Goal: Task Accomplishment & Management: Complete application form

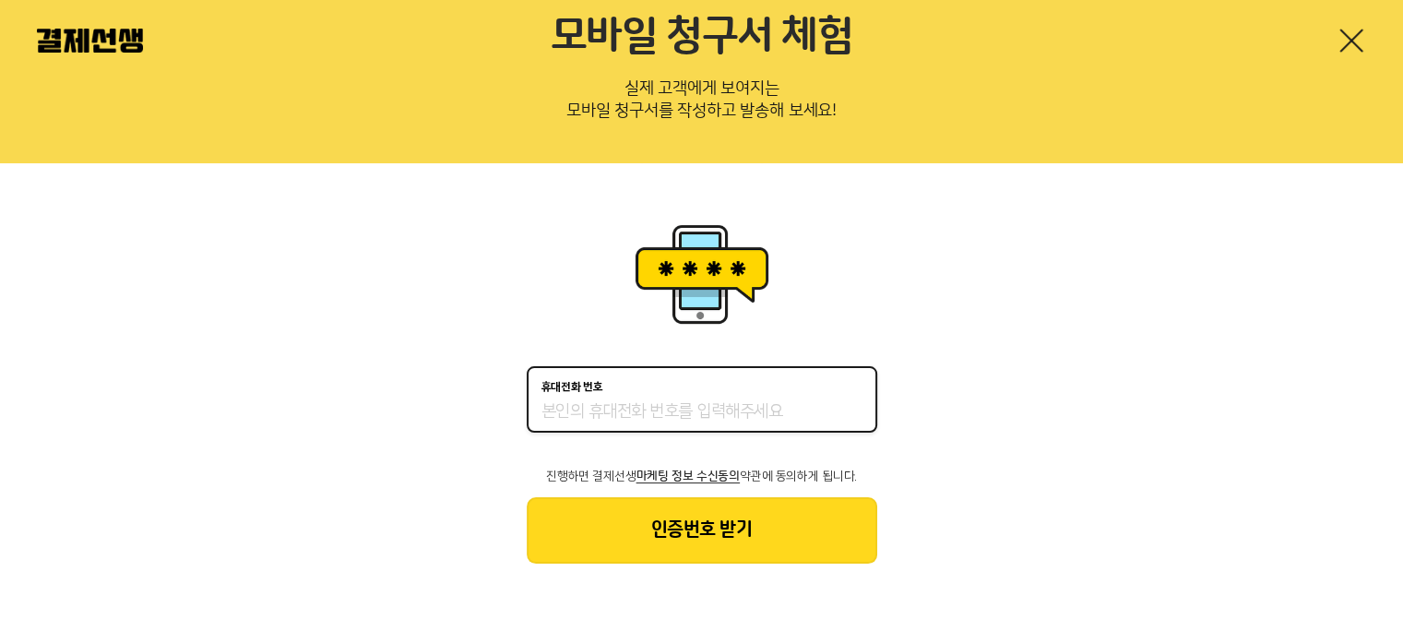
click at [563, 416] on input "휴대전화 번호" at bounding box center [701, 412] width 321 height 22
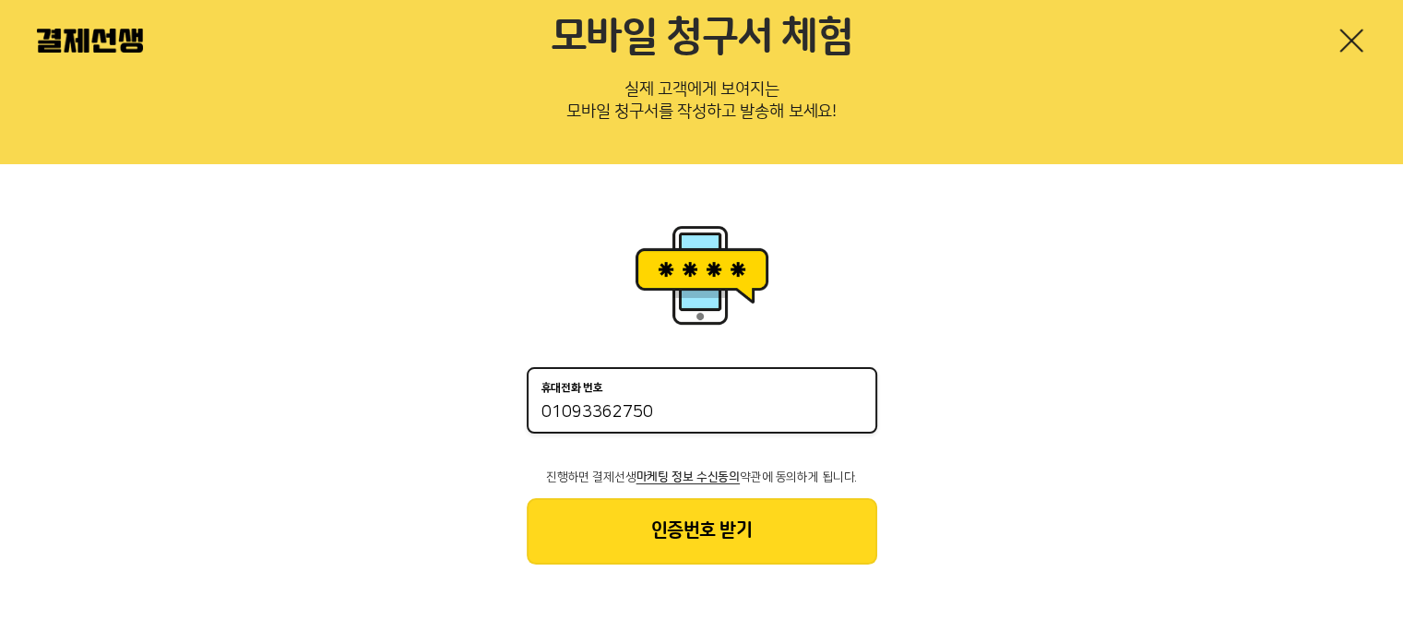
type input "01093362750"
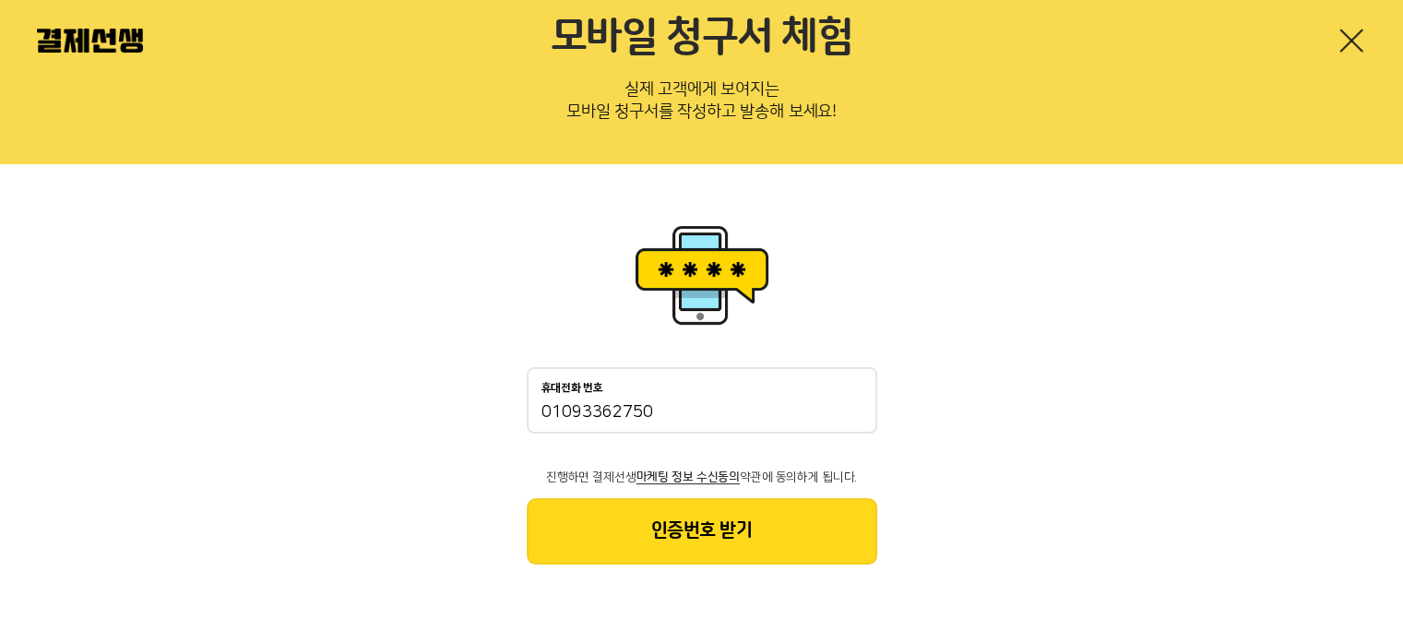
click at [693, 540] on button "인증번호 받기" at bounding box center [702, 531] width 350 height 66
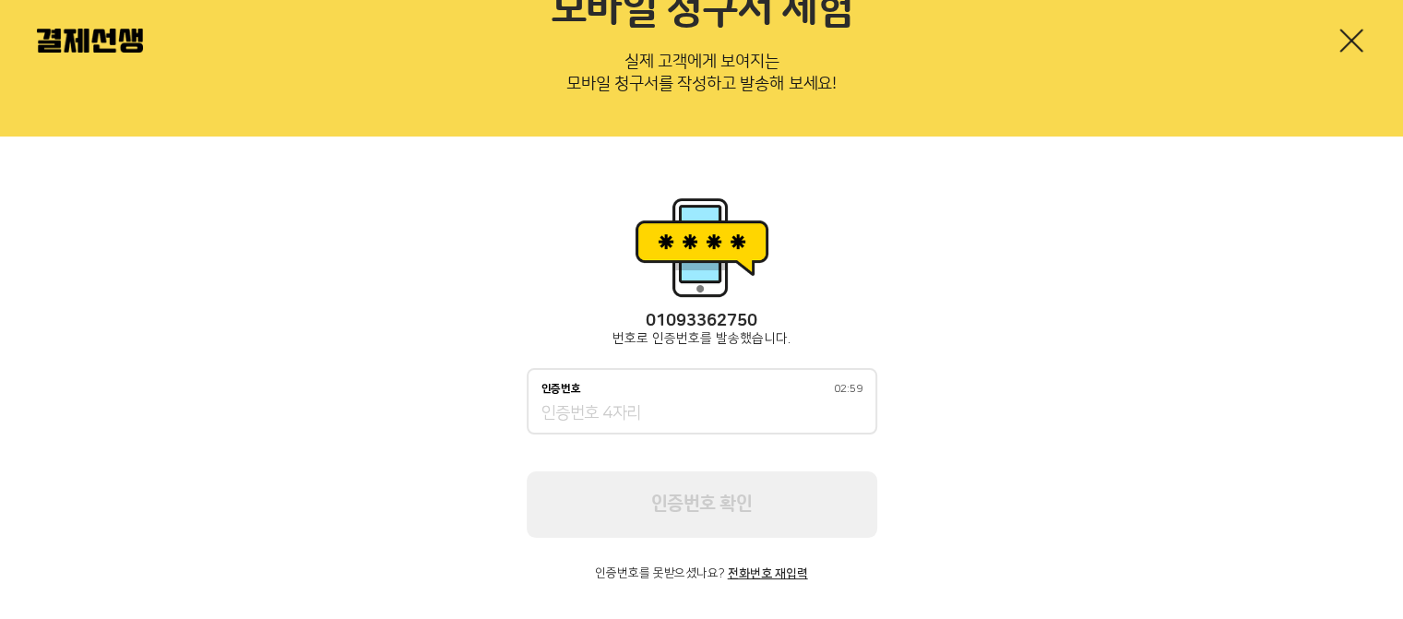
scroll to position [141, 0]
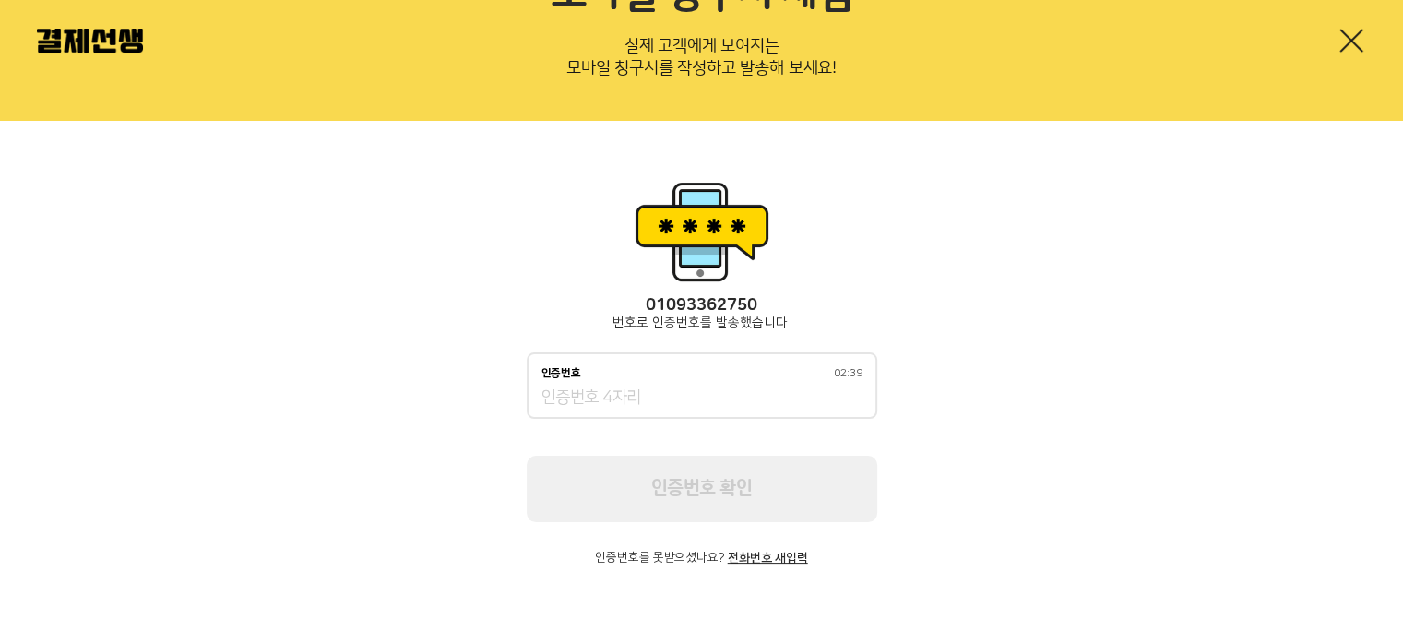
click at [592, 399] on input "인증번호 02:39" at bounding box center [701, 398] width 321 height 22
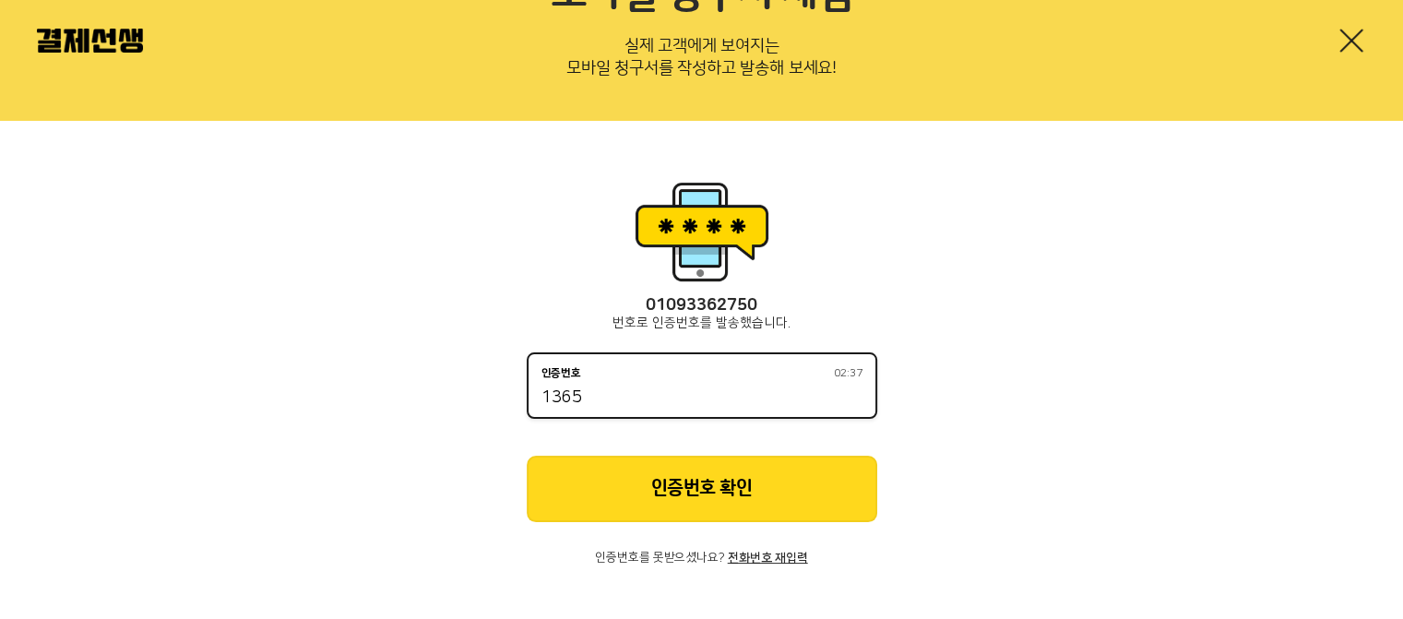
type input "1365"
click at [630, 498] on button "인증번호 확인" at bounding box center [702, 489] width 350 height 66
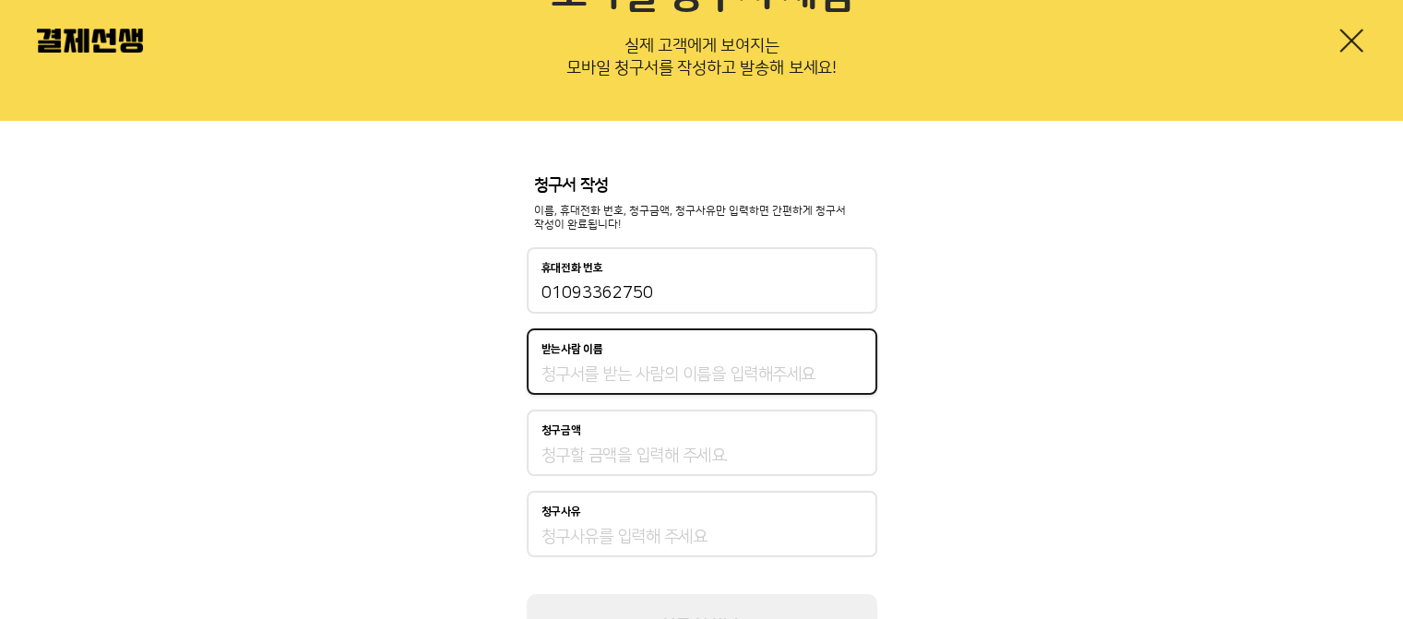
click at [579, 378] on input "받는사람 이름" at bounding box center [701, 374] width 321 height 22
type input "g"
type input "한소은"
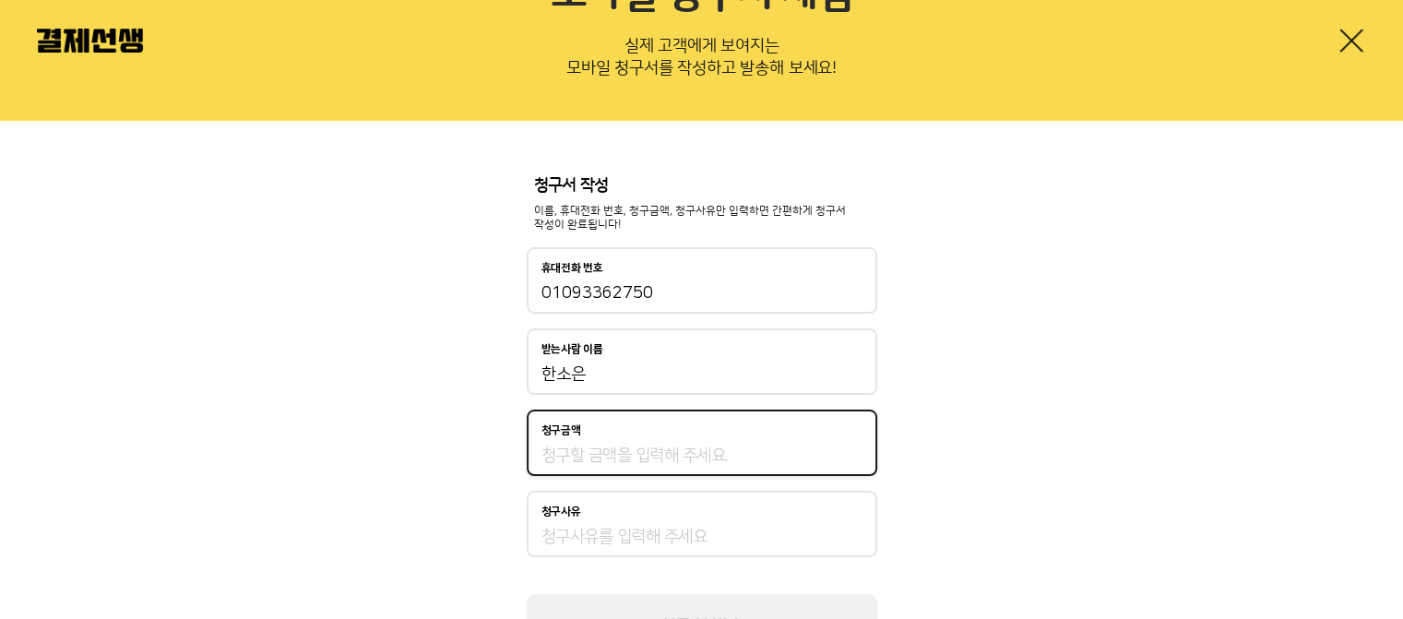
click at [575, 454] on input "청구금액" at bounding box center [701, 455] width 321 height 22
type input "320,000"
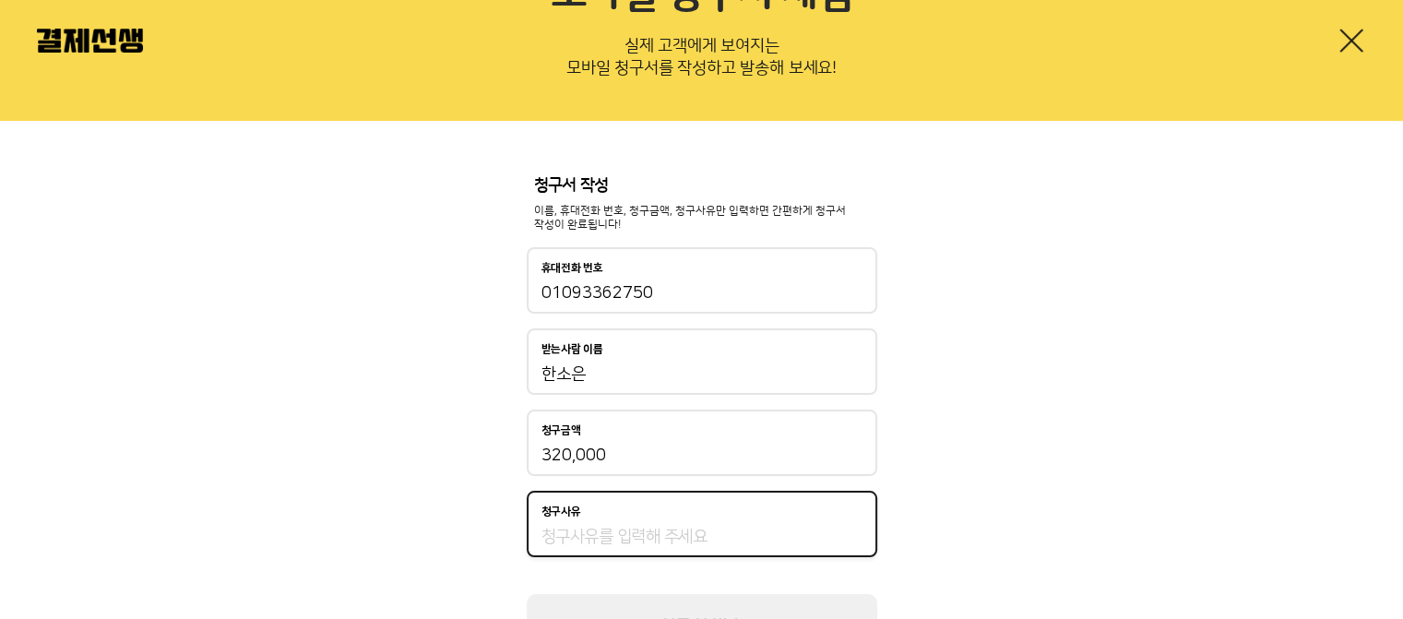
click at [601, 535] on input "청구사유" at bounding box center [701, 537] width 321 height 22
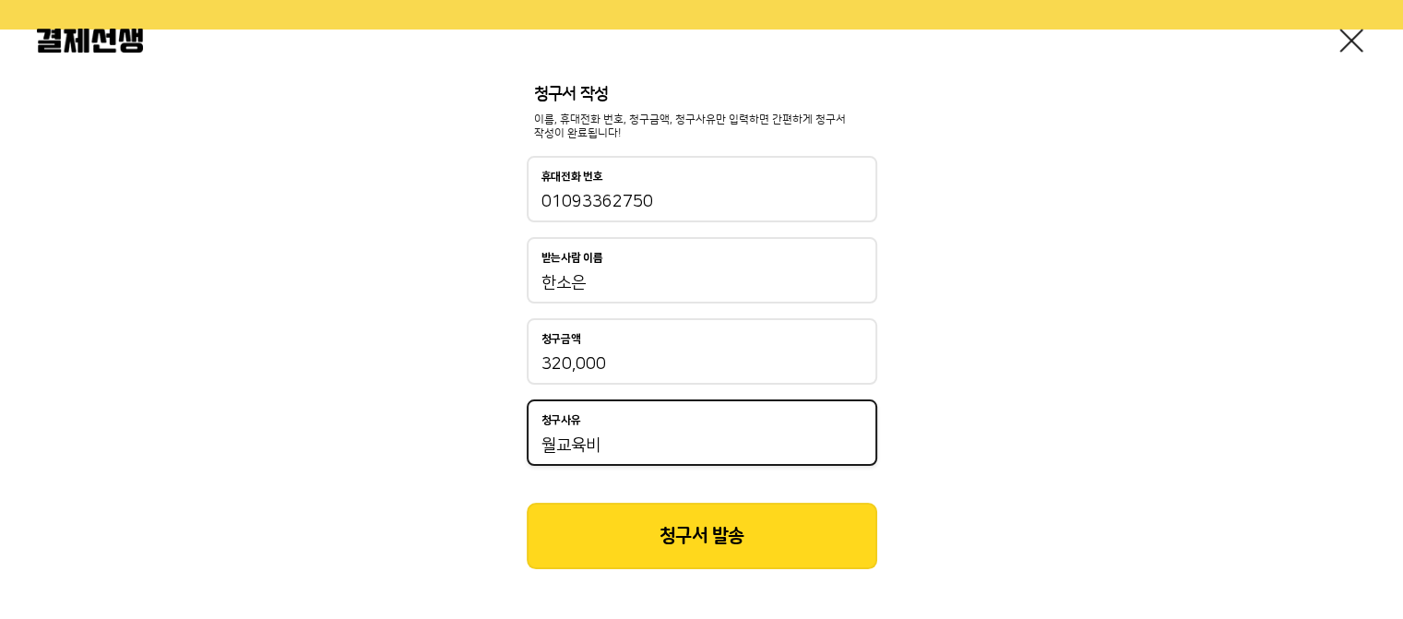
scroll to position [238, 0]
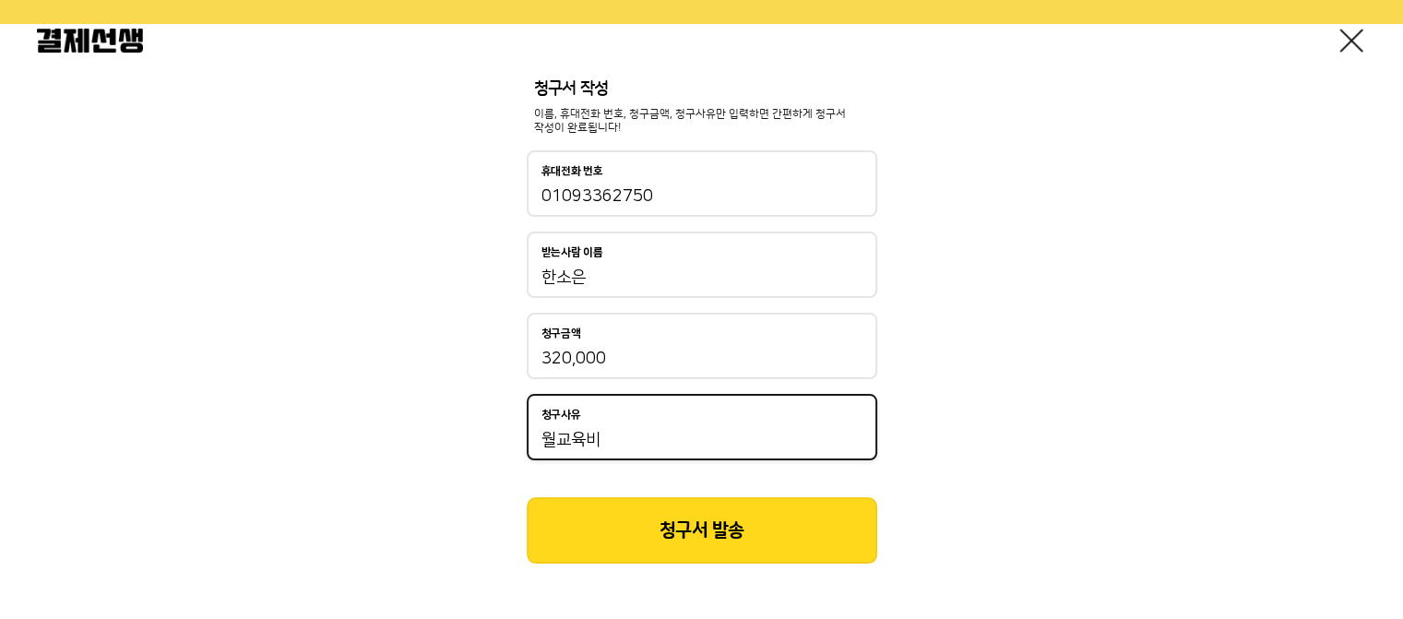
type input "월교육비"
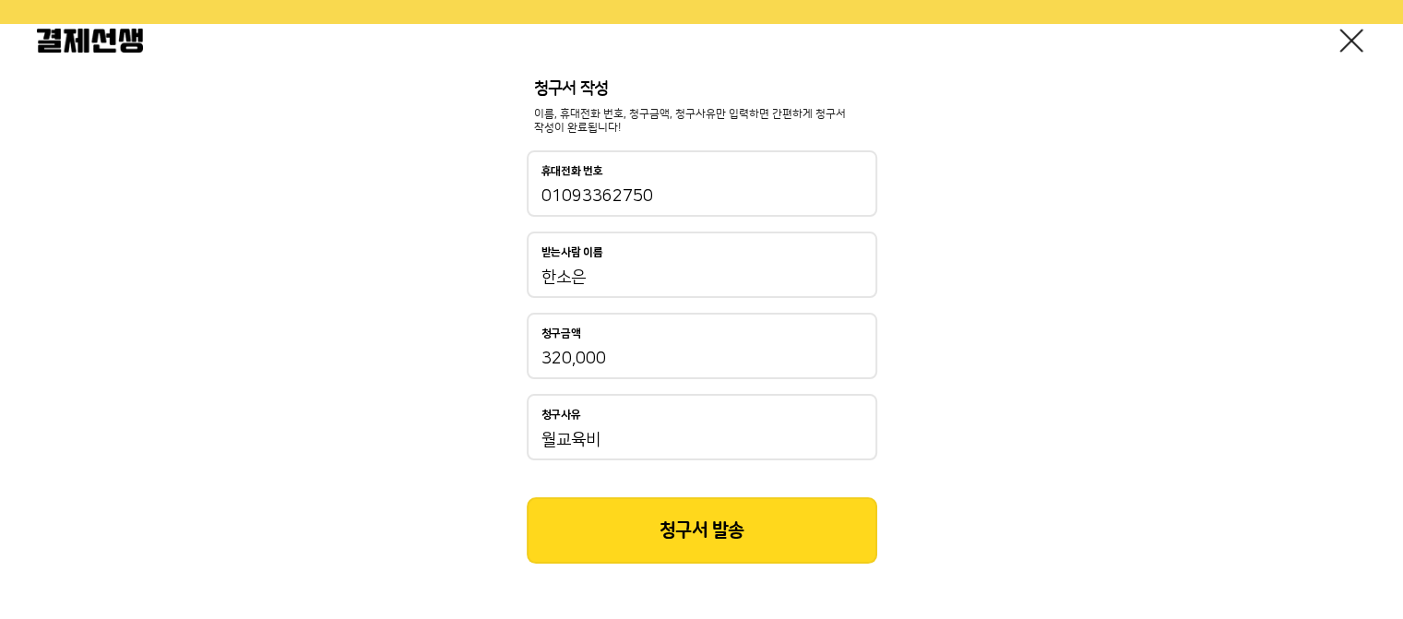
click at [671, 524] on button "청구서 발송" at bounding box center [702, 530] width 350 height 66
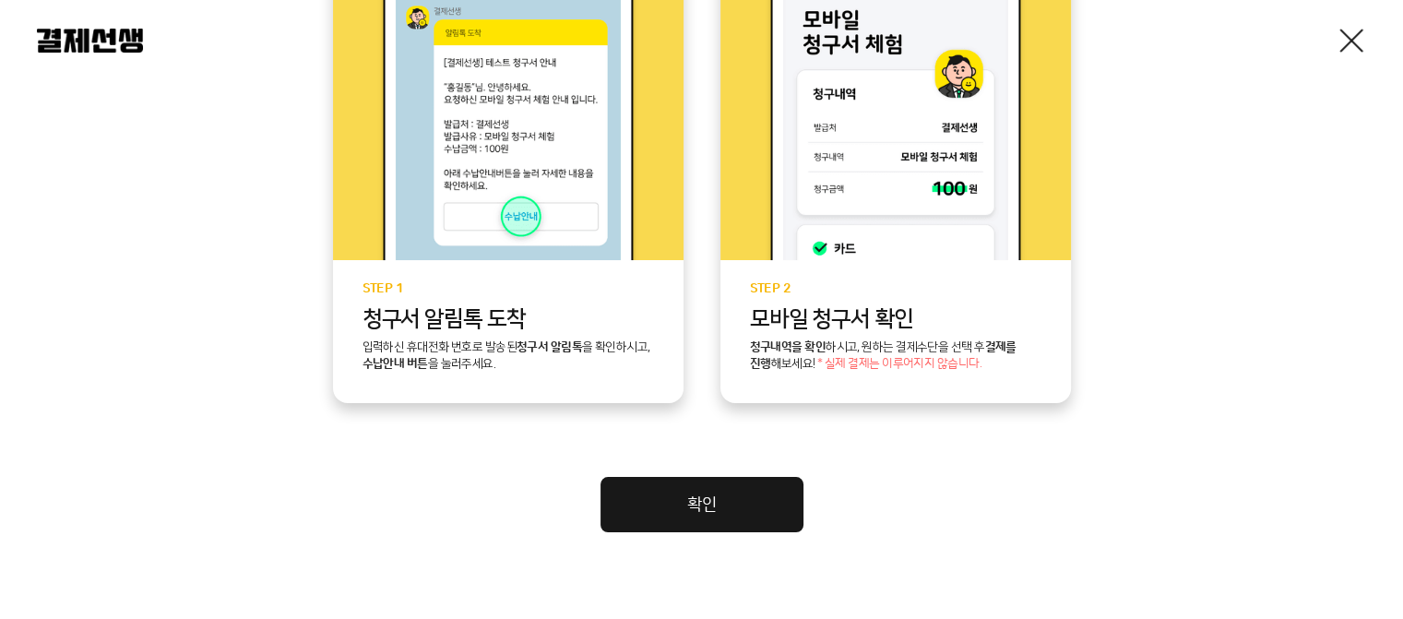
scroll to position [553, 0]
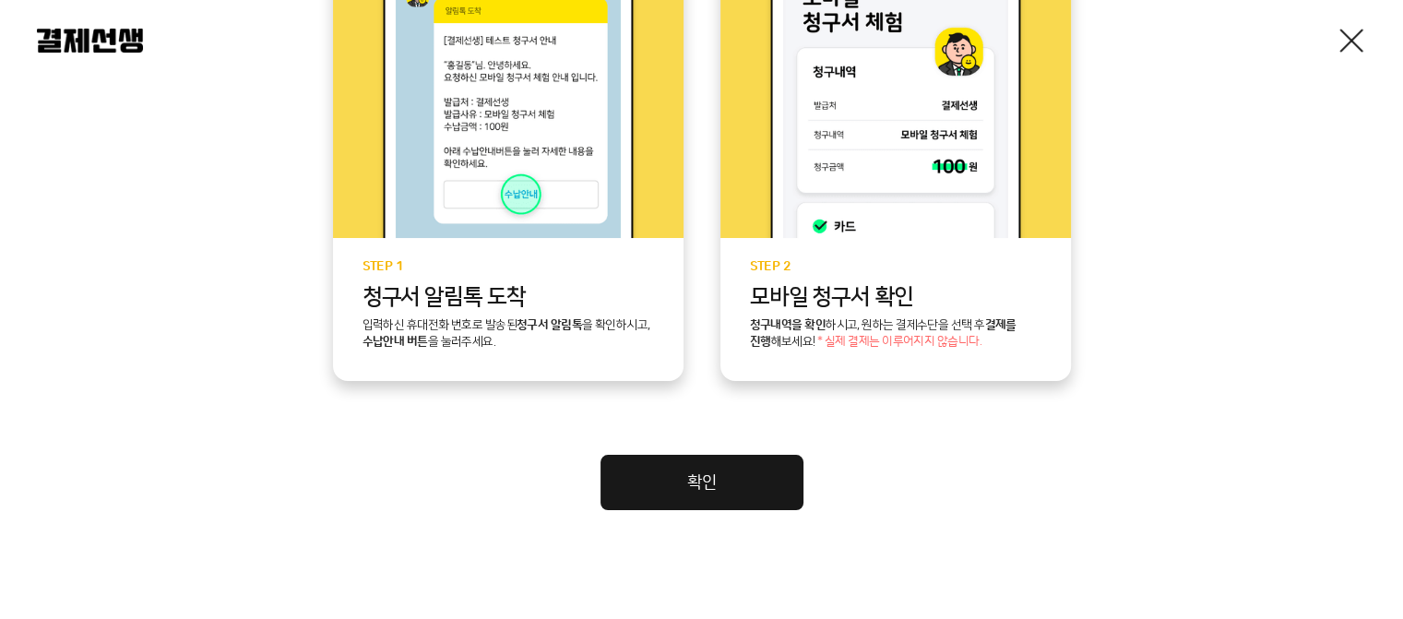
click at [664, 493] on link "확인" at bounding box center [701, 482] width 203 height 55
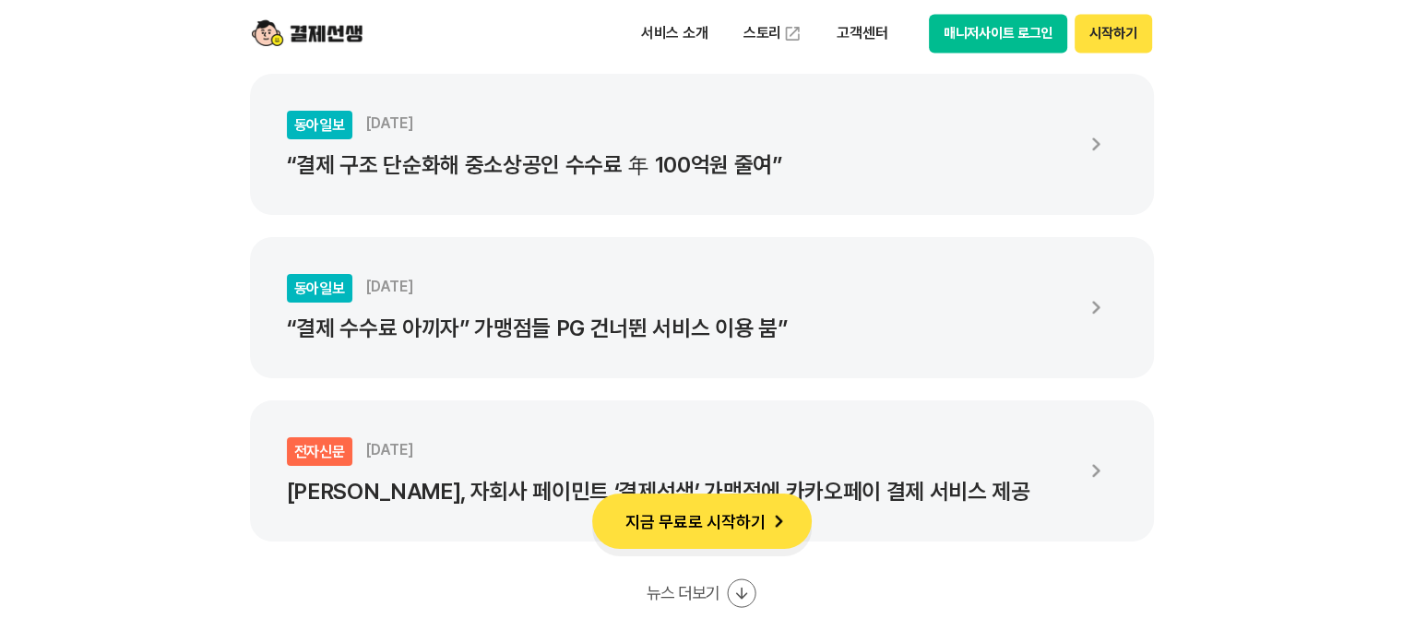
scroll to position [3320, 0]
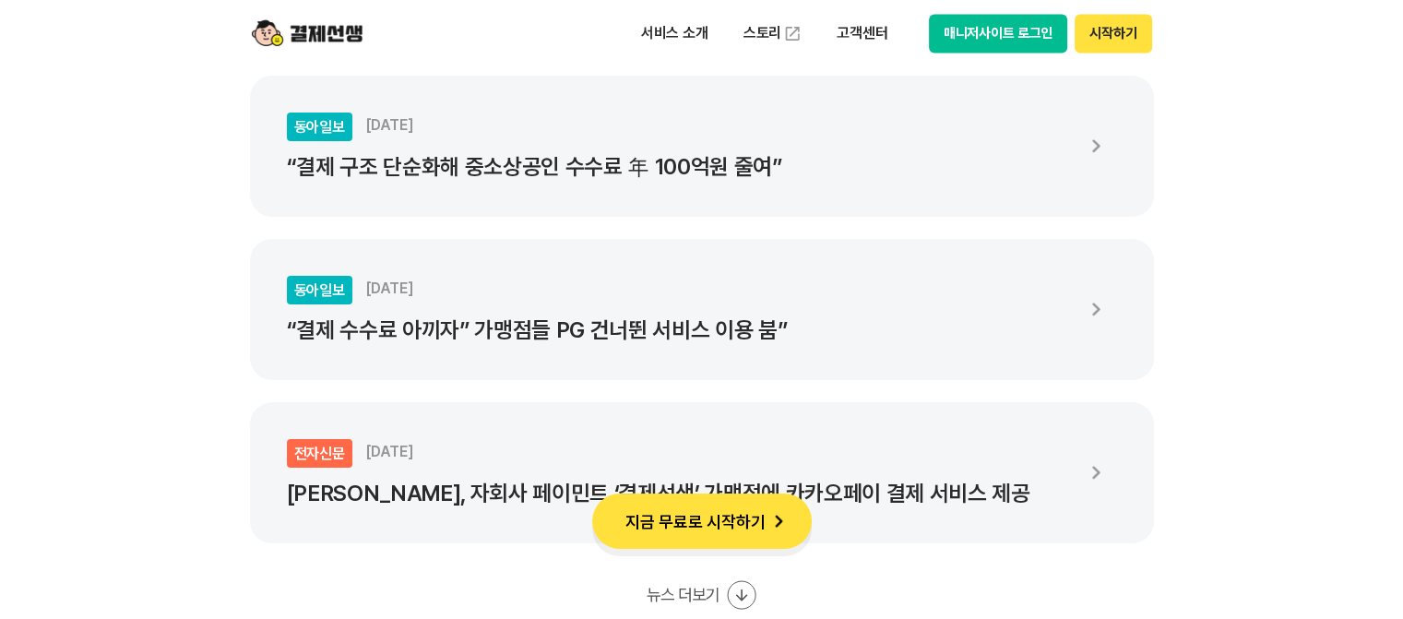
click at [1131, 42] on button "시작하기" at bounding box center [1112, 33] width 77 height 39
click at [692, 254] on li "동아일보 2024.12.12 “결제 수수료 아끼자” 가맹점들 PG 건너뛴 서비스 이용 붐”" at bounding box center [702, 309] width 904 height 141
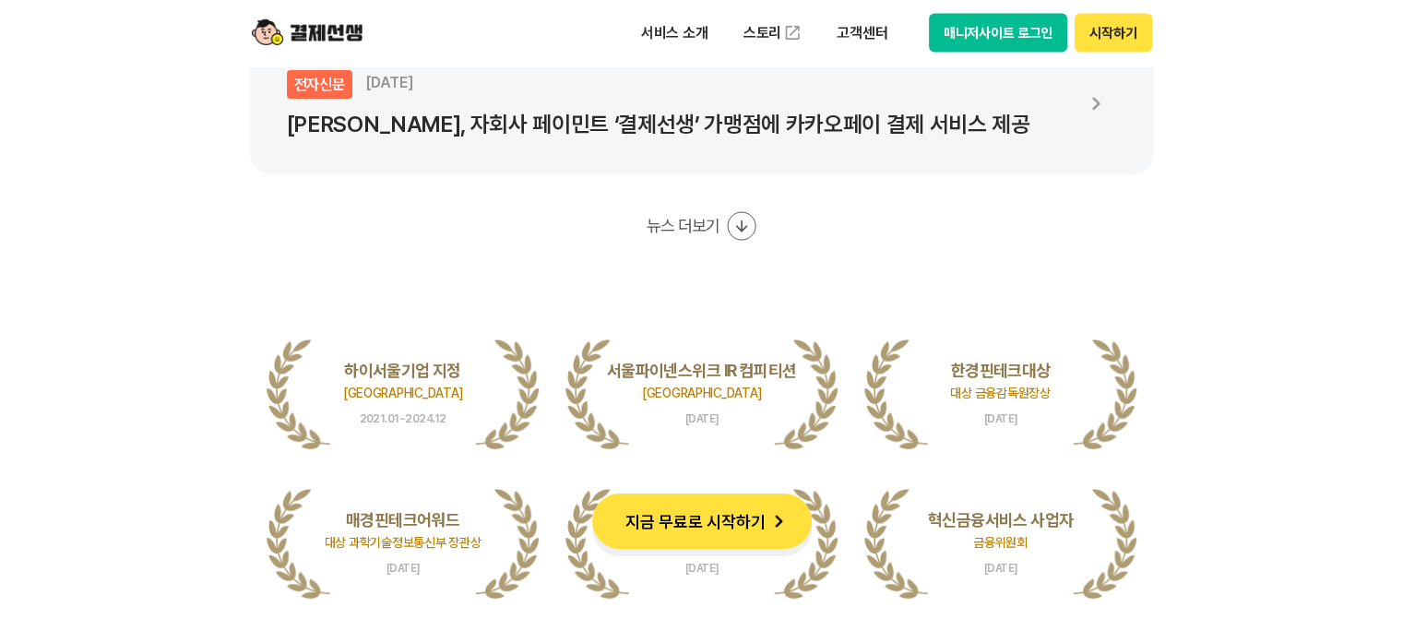
scroll to position [3781, 0]
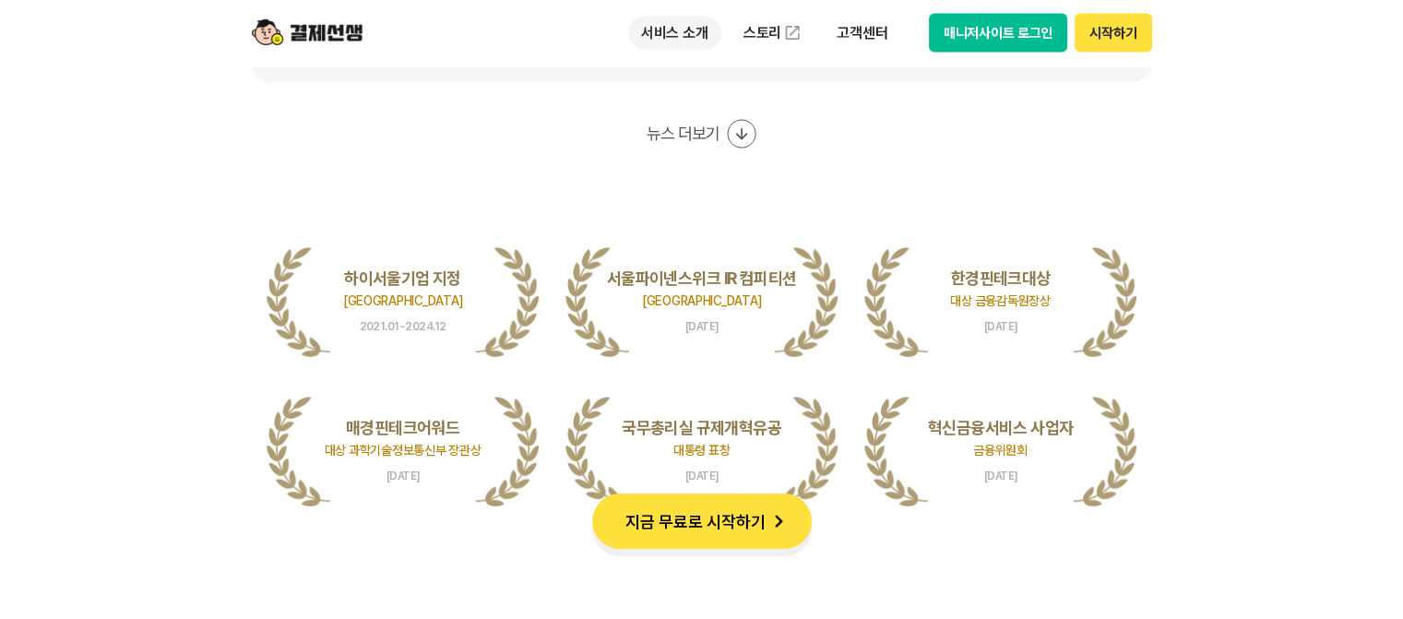
click at [641, 35] on p "서비스 소개" at bounding box center [674, 33] width 93 height 33
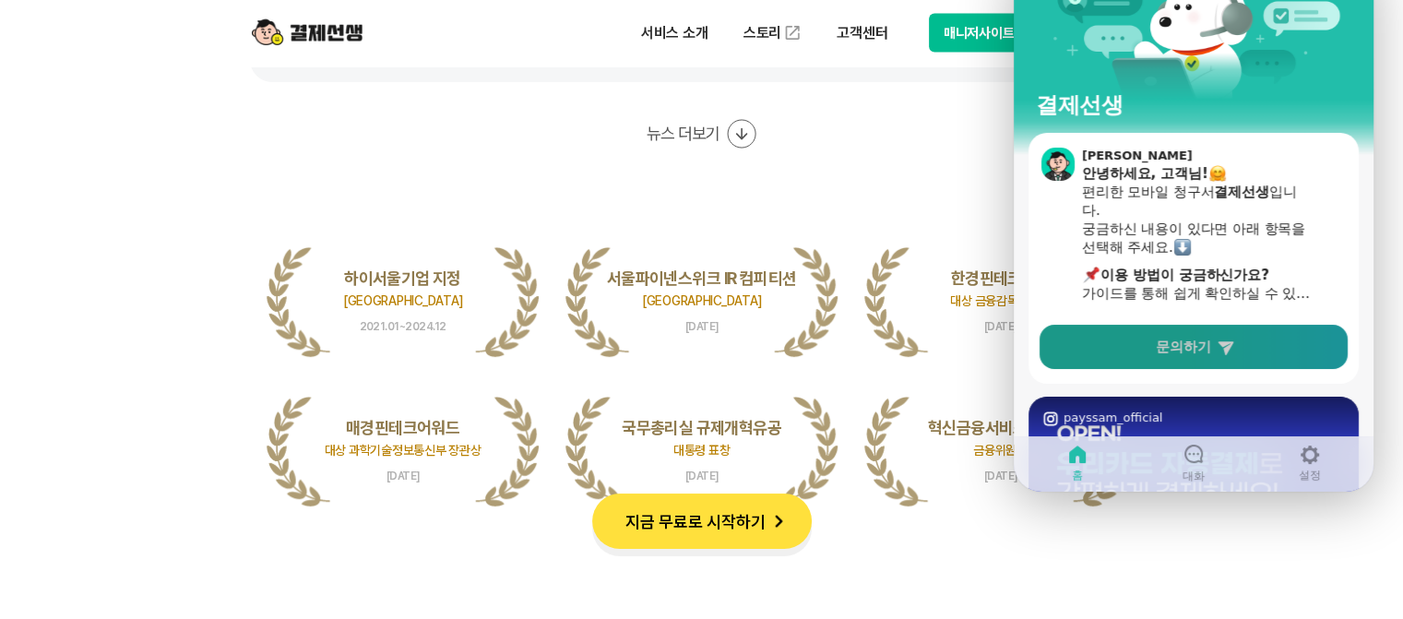
click at [1064, 349] on link "문의하기" at bounding box center [1193, 347] width 308 height 44
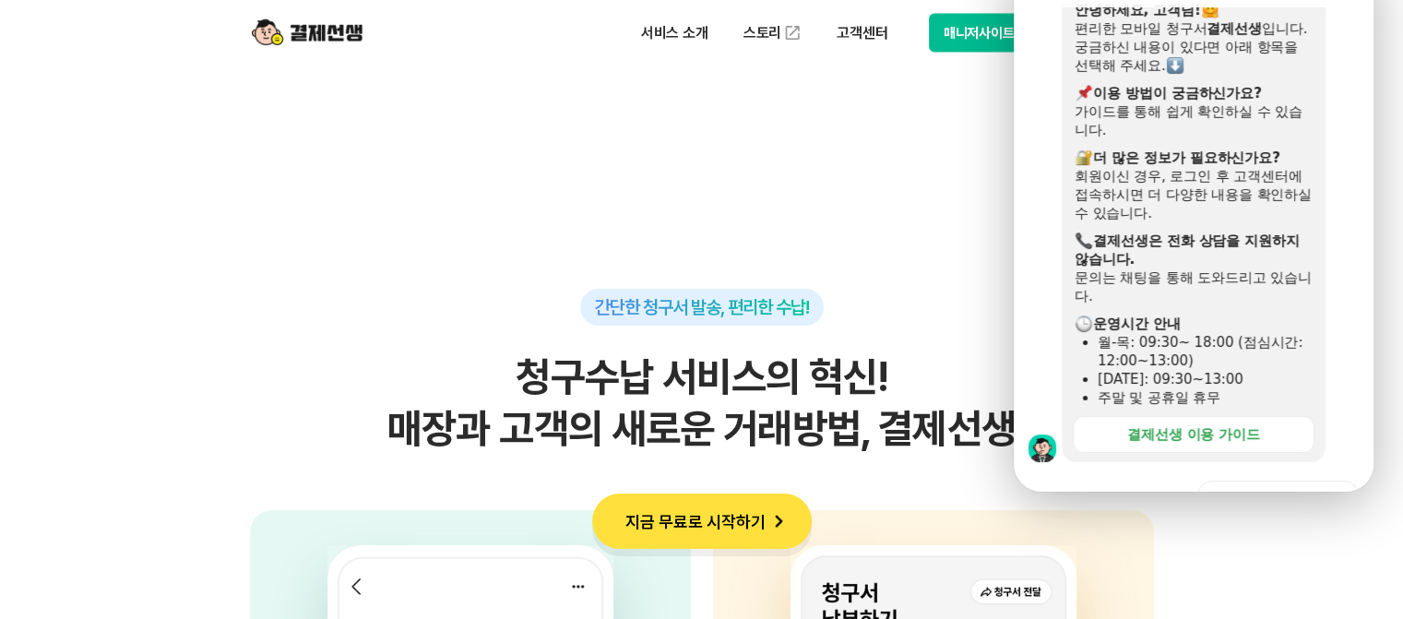
scroll to position [0, 0]
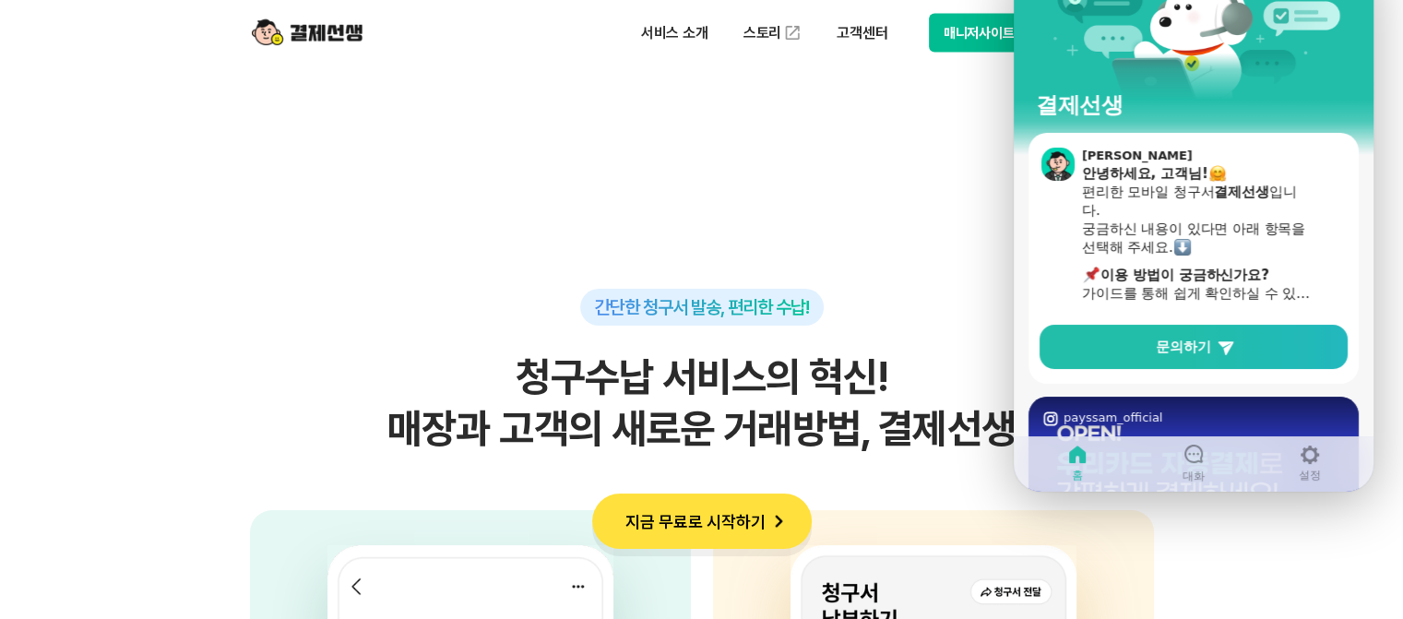
click at [907, 239] on section "간단한 청구서 발송, 편리한 수납! 청구수납 서비스의 혁신! 매장과 고객의 새로운 거래방법, 결제선생 사업자 고객의 휴대전화번호, 금액, 사유…" at bounding box center [701, 629] width 1403 height 1160
click at [1193, 443] on icon at bounding box center [1193, 454] width 22 height 22
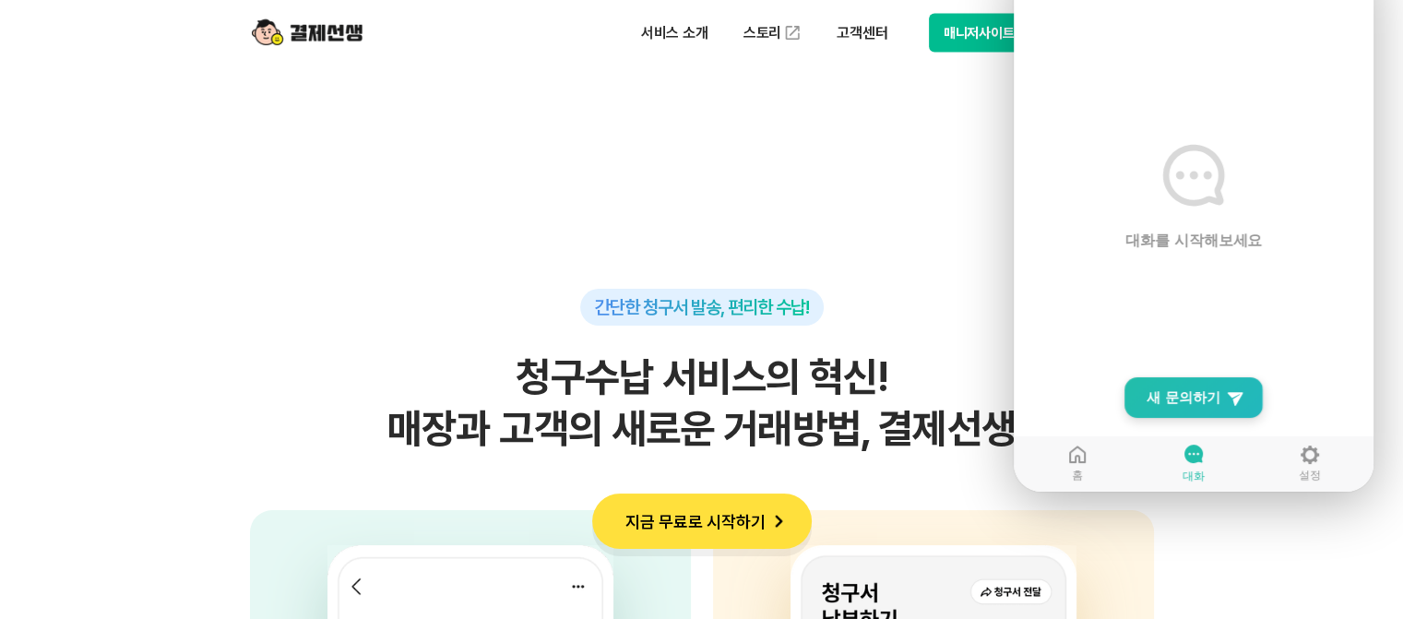
click at [1204, 388] on span "새 문의하기" at bounding box center [1183, 397] width 74 height 18
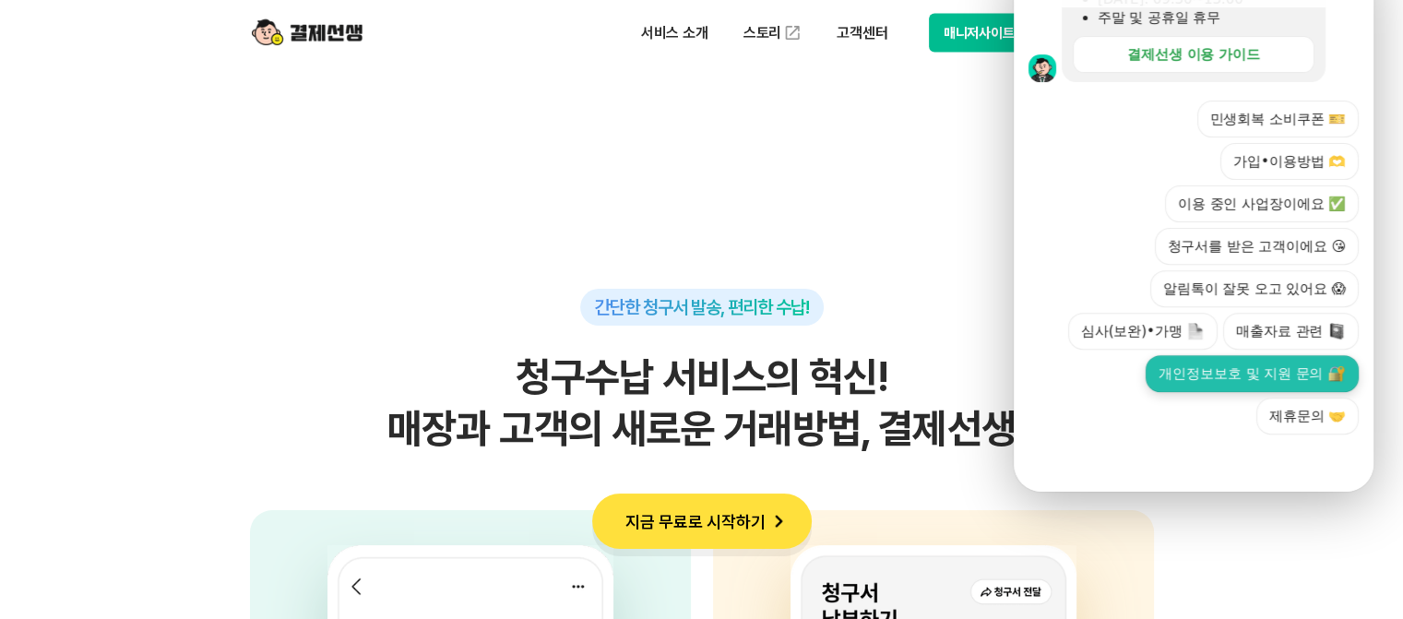
scroll to position [735, 0]
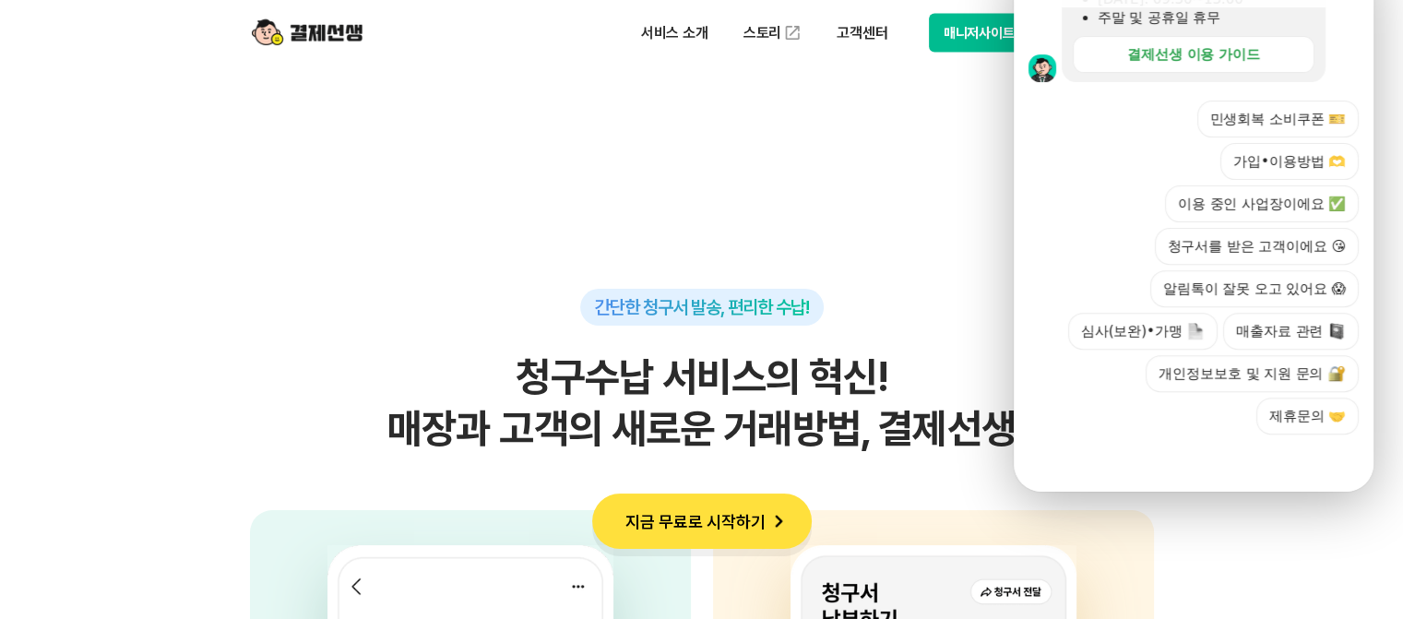
click at [1208, 434] on div at bounding box center [1193, 459] width 360 height 50
click at [1123, 350] on div "민생회복 소비쿠폰 🎫 가입•이용방법 🫶 이용 중인 사업장이에요 ✅ 청구서를 받은 고객이에요 😘 알림톡이 잘못 오고 있어요 😱 심사(보완)•가맹…" at bounding box center [1206, 268] width 304 height 334
click at [1241, 143] on button "가입•이용방법 🫶" at bounding box center [1289, 161] width 138 height 37
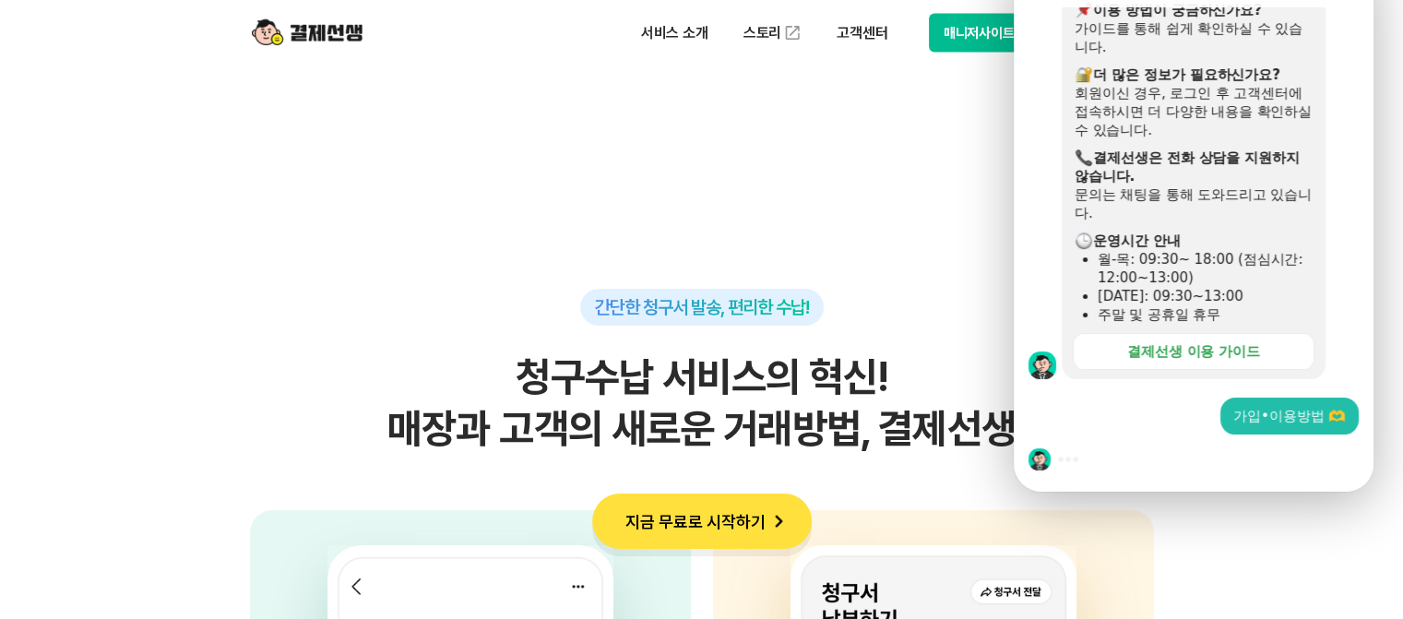
click at [863, 175] on section "간단한 청구서 발송, 편리한 수납! 청구수납 서비스의 혁신! 매장과 고객의 새로운 거래방법, 결제선생 사업자 고객의 휴대전화번호, 금액, 사유…" at bounding box center [701, 629] width 1403 height 1160
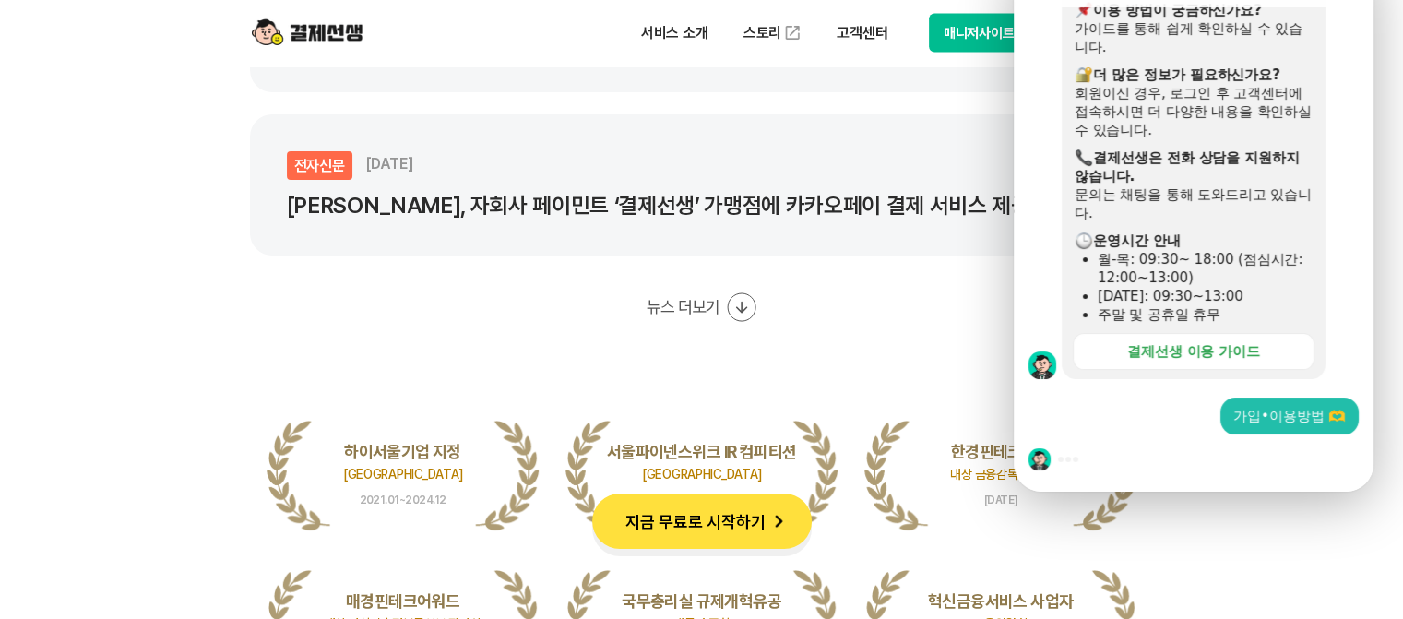
scroll to position [3596, 0]
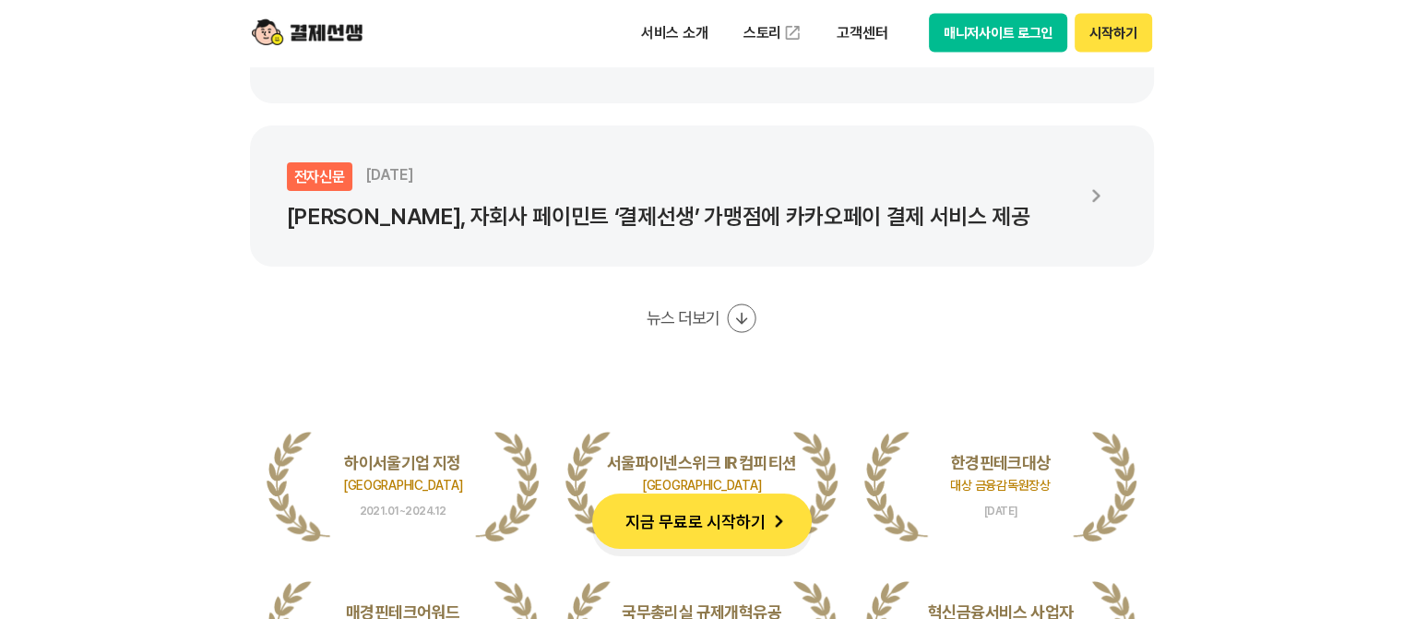
click at [815, 351] on div "여러 언론에서도 주목하며 스마트금융 분야에서 혁신성을 인정받았습니다. 동아일보 2024.12.16 “결제 구조 단순화해 중소상공인 수수료 年 …" at bounding box center [702, 178] width 904 height 1032
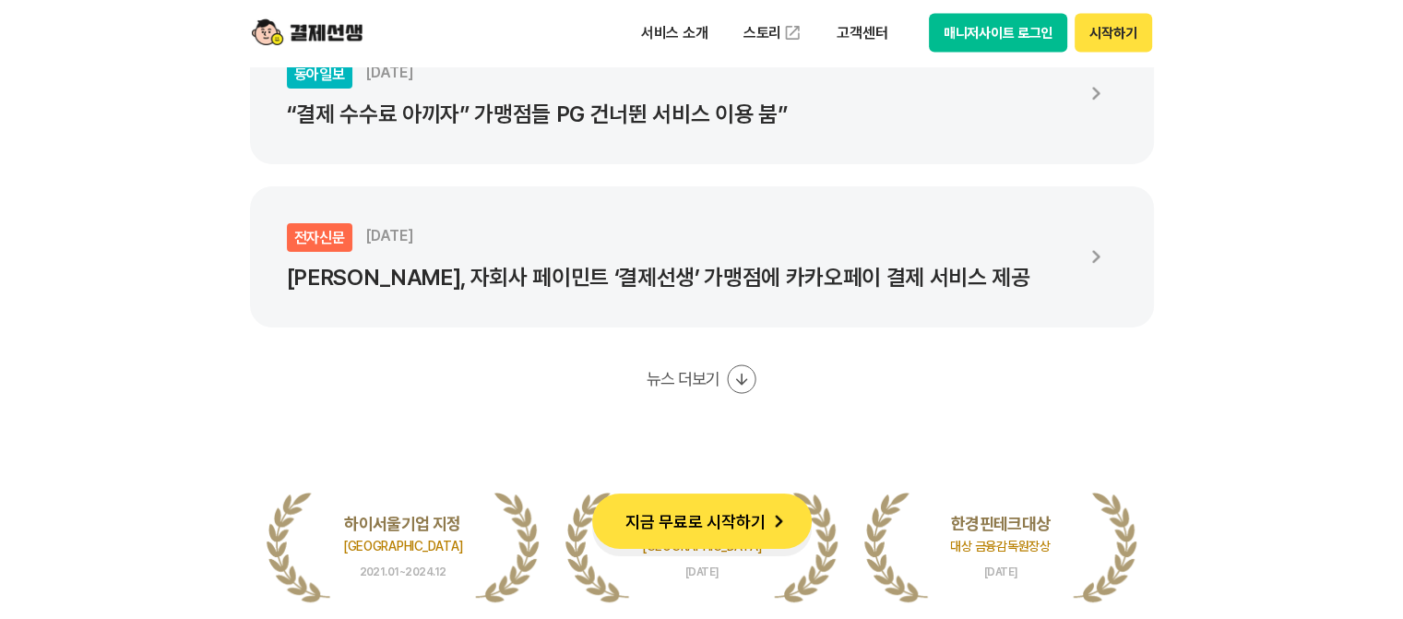
scroll to position [3504, 0]
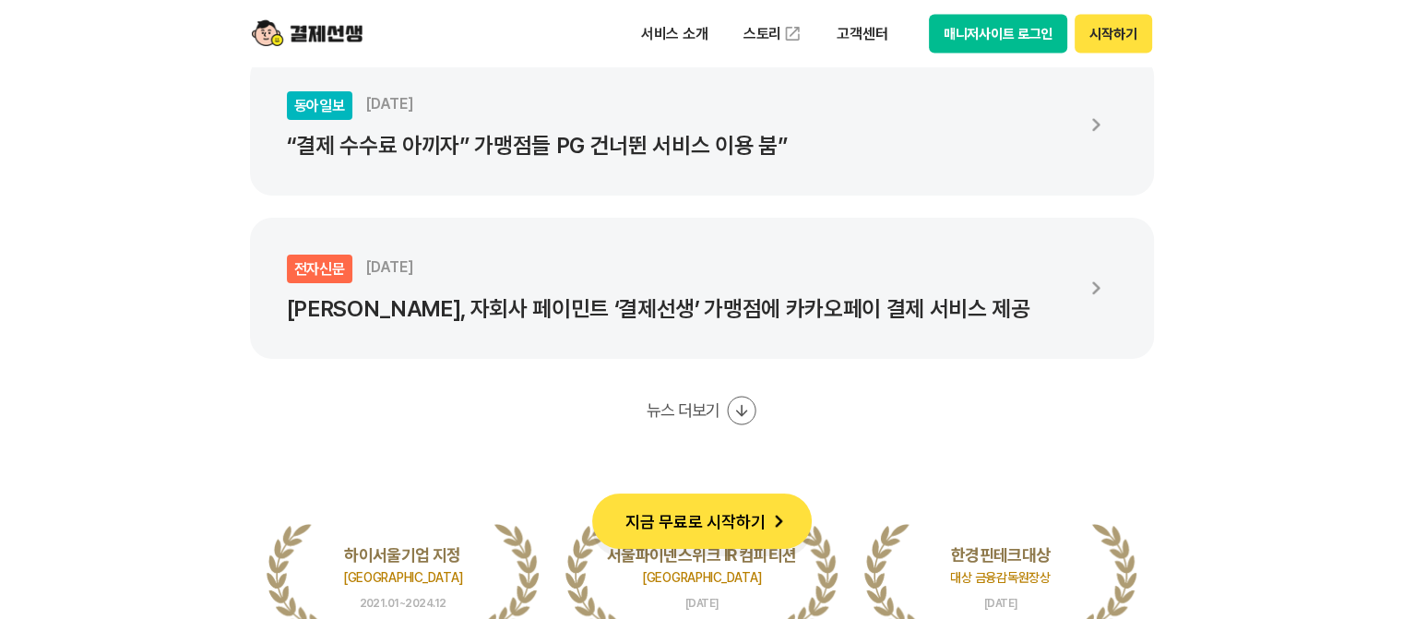
drag, startPoint x: 317, startPoint y: 10, endPoint x: 320, endPoint y: 36, distance: 26.0
click at [317, 21] on div "서비스 소개 스토리 고객센터 매니저사이트 로그인 시작하기" at bounding box center [702, 33] width 944 height 66
click at [320, 37] on img at bounding box center [307, 33] width 111 height 35
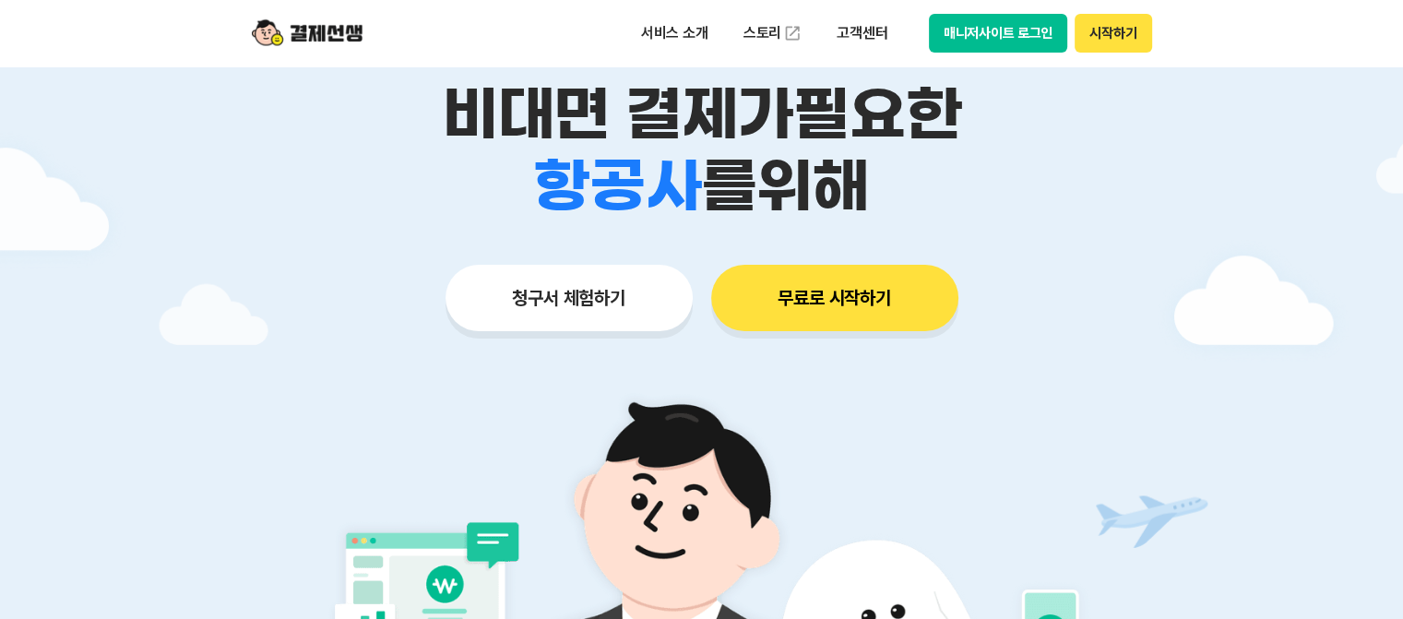
scroll to position [184, 0]
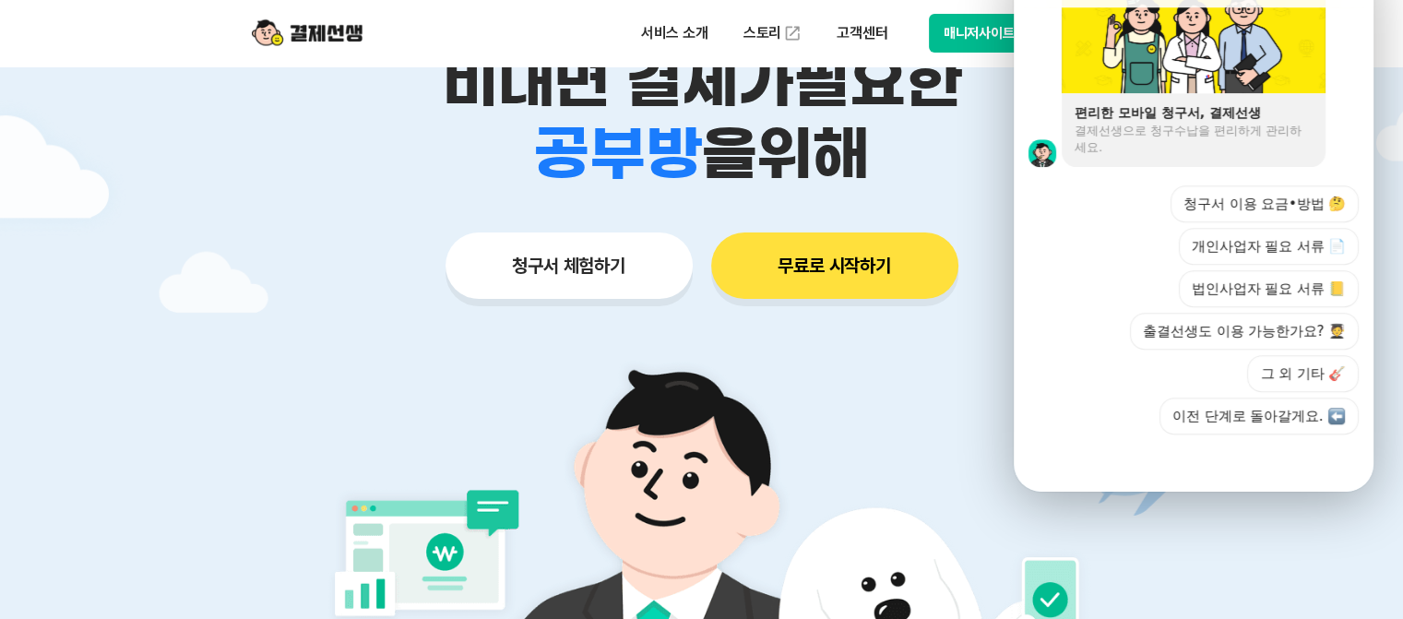
click at [1148, 123] on div "결제선생으로 청구수납을 편리하게 관리하세요." at bounding box center [1193, 139] width 238 height 33
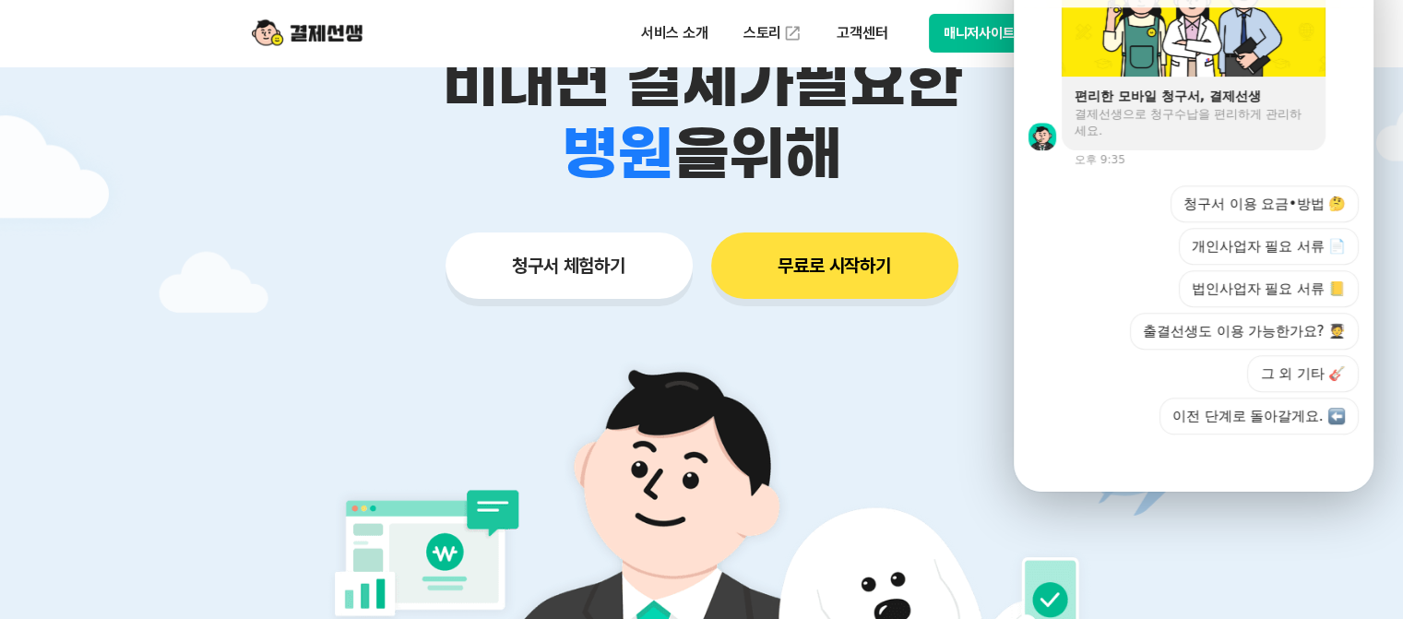
scroll to position [1582, 0]
drag, startPoint x: 1359, startPoint y: 556, endPoint x: 1359, endPoint y: 546, distance: 10.1
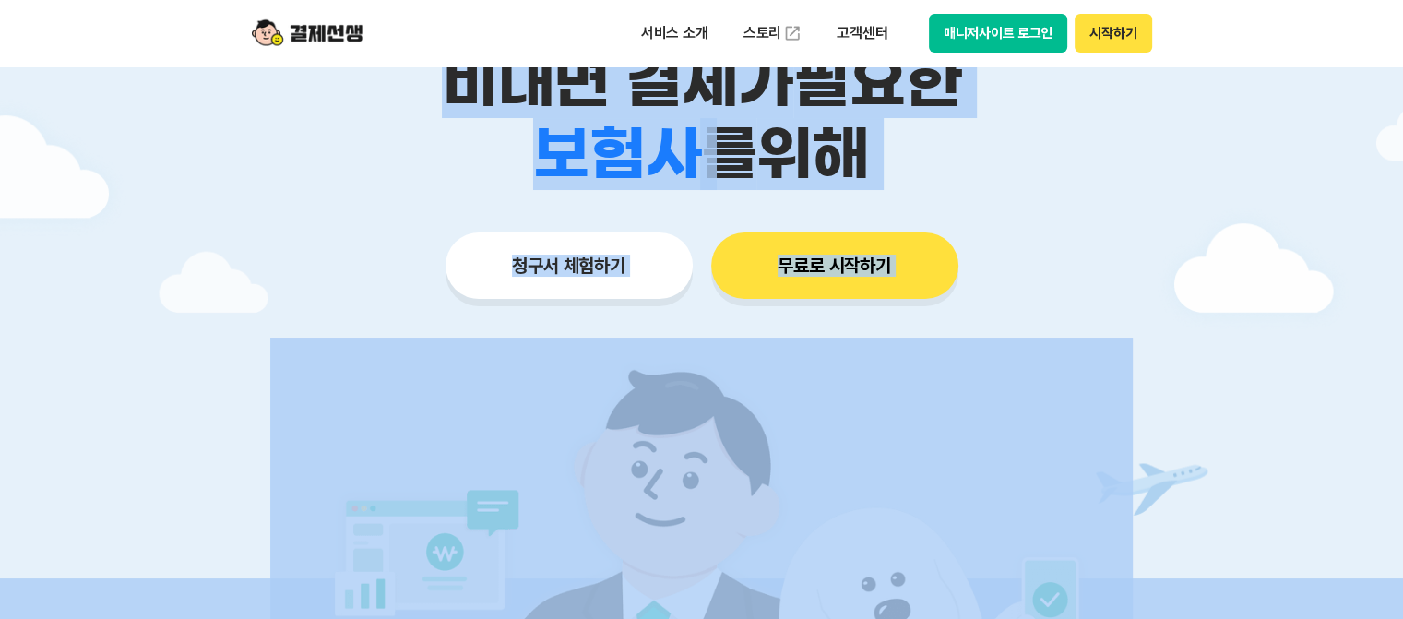
click at [128, 143] on div at bounding box center [701, 368] width 1403 height 973
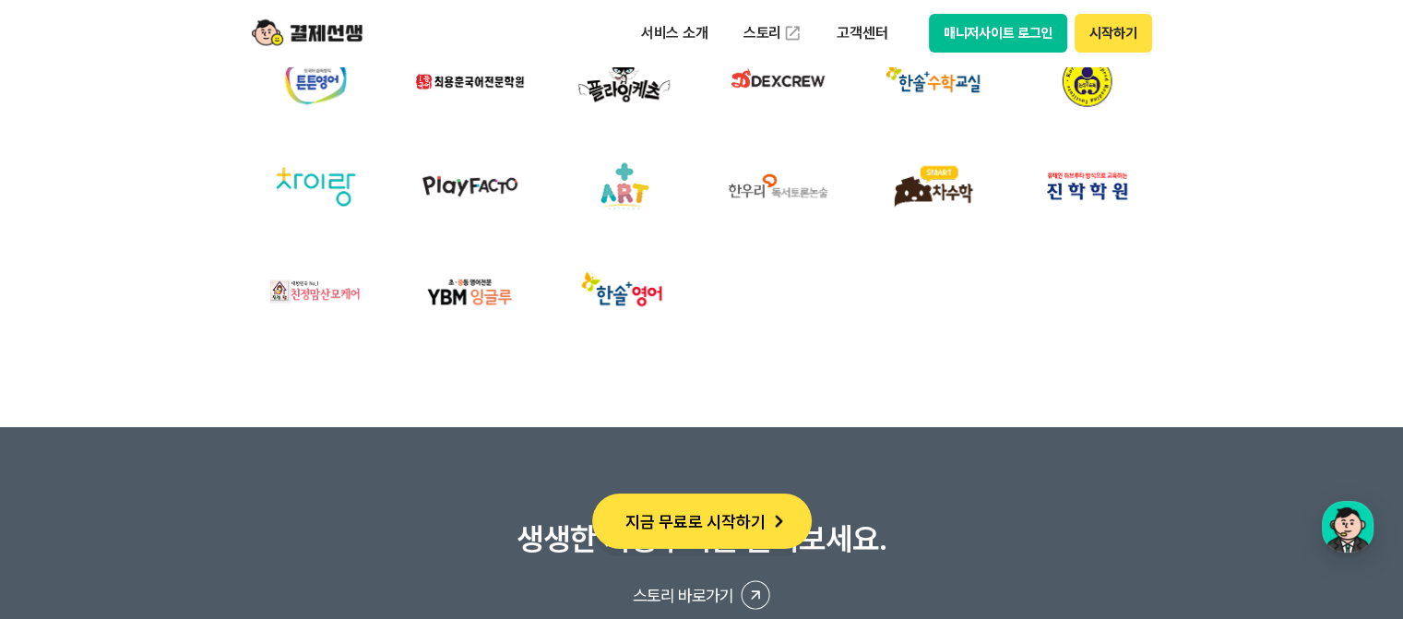
scroll to position [6455, 0]
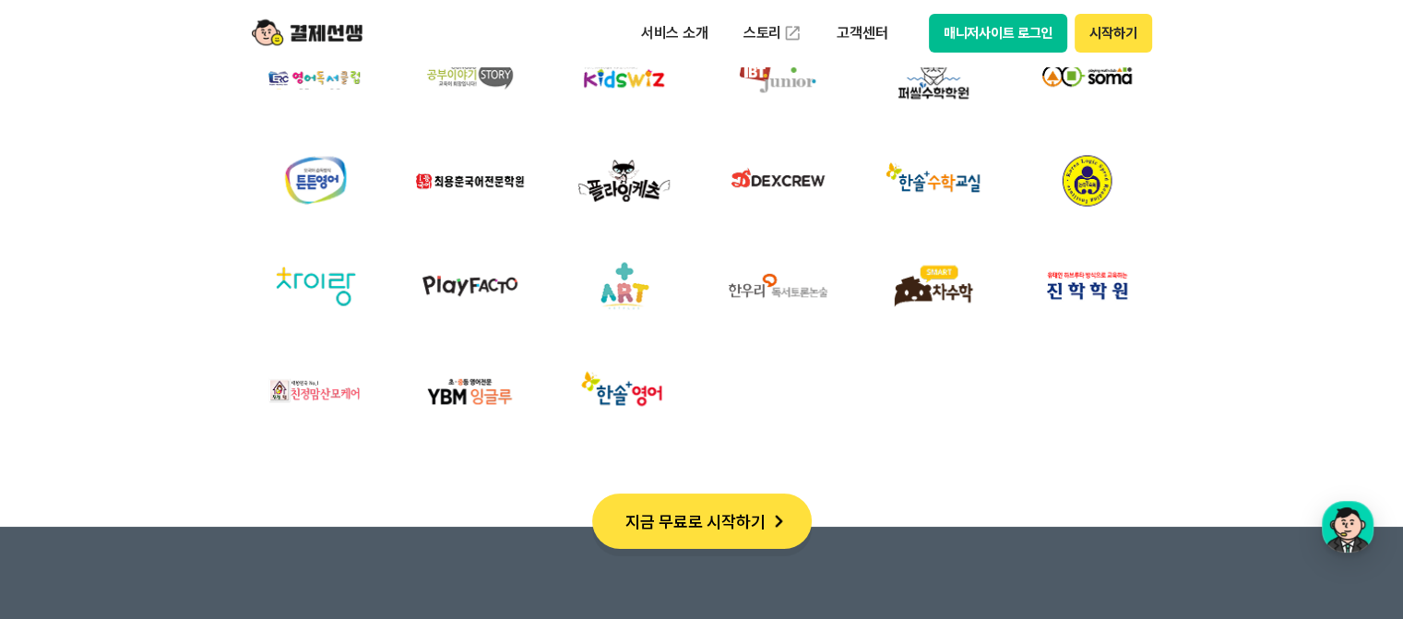
click at [900, 289] on img at bounding box center [933, 286] width 132 height 87
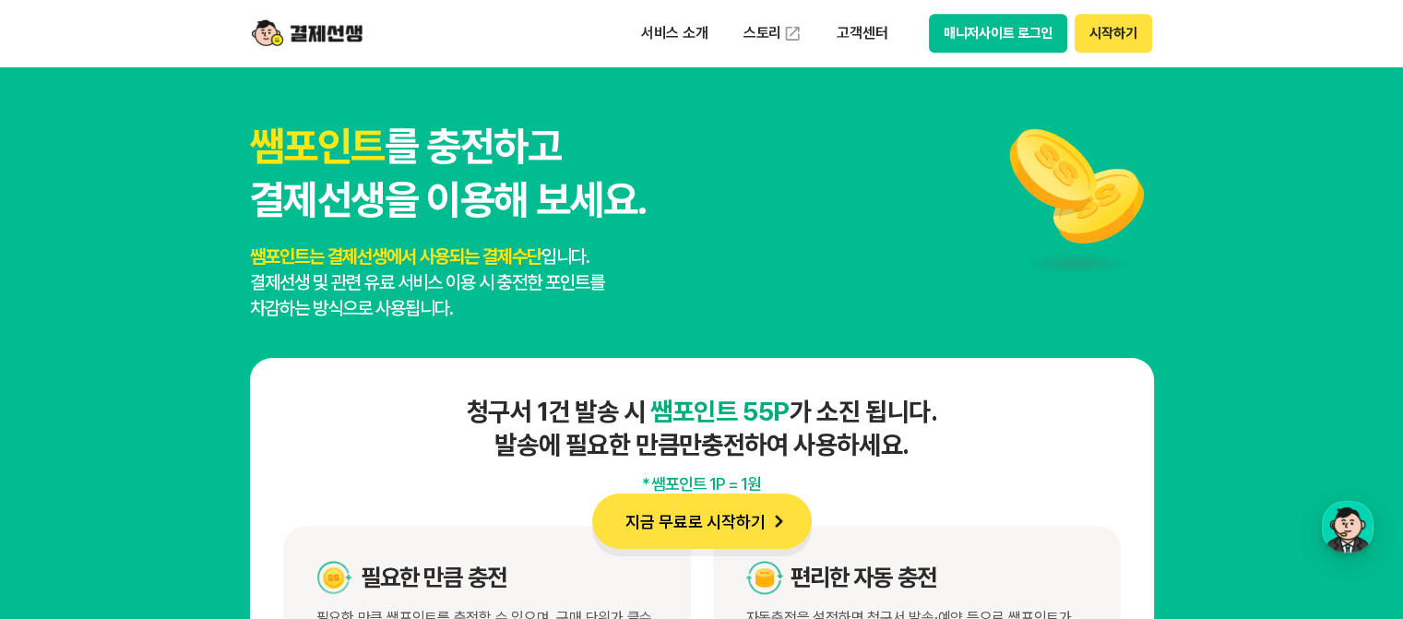
scroll to position [9498, 0]
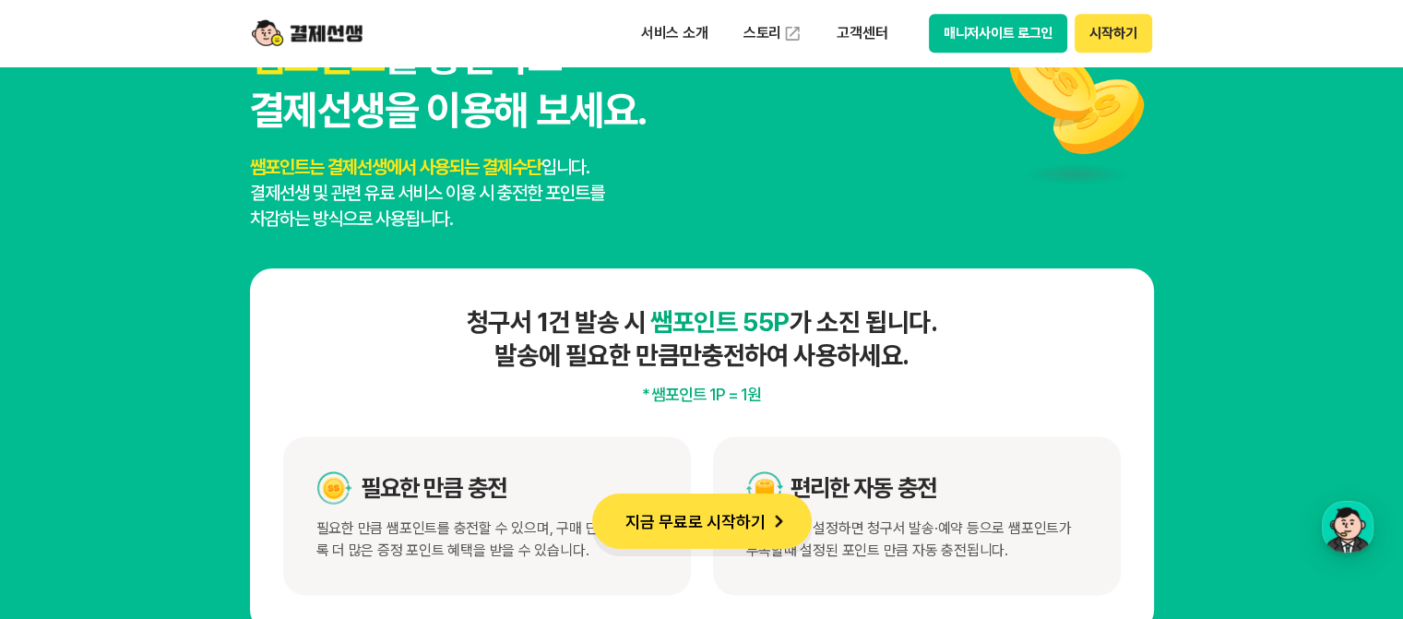
click at [776, 406] on div "청구서 1건 발송 시 쌤포인트 55P 가 소진 됩니다. 발송에 필요한 만큼만 충전하여 사용하세요. * 쌤포인트 1P = 1원 필요한 만큼 충전…" at bounding box center [702, 449] width 904 height 363
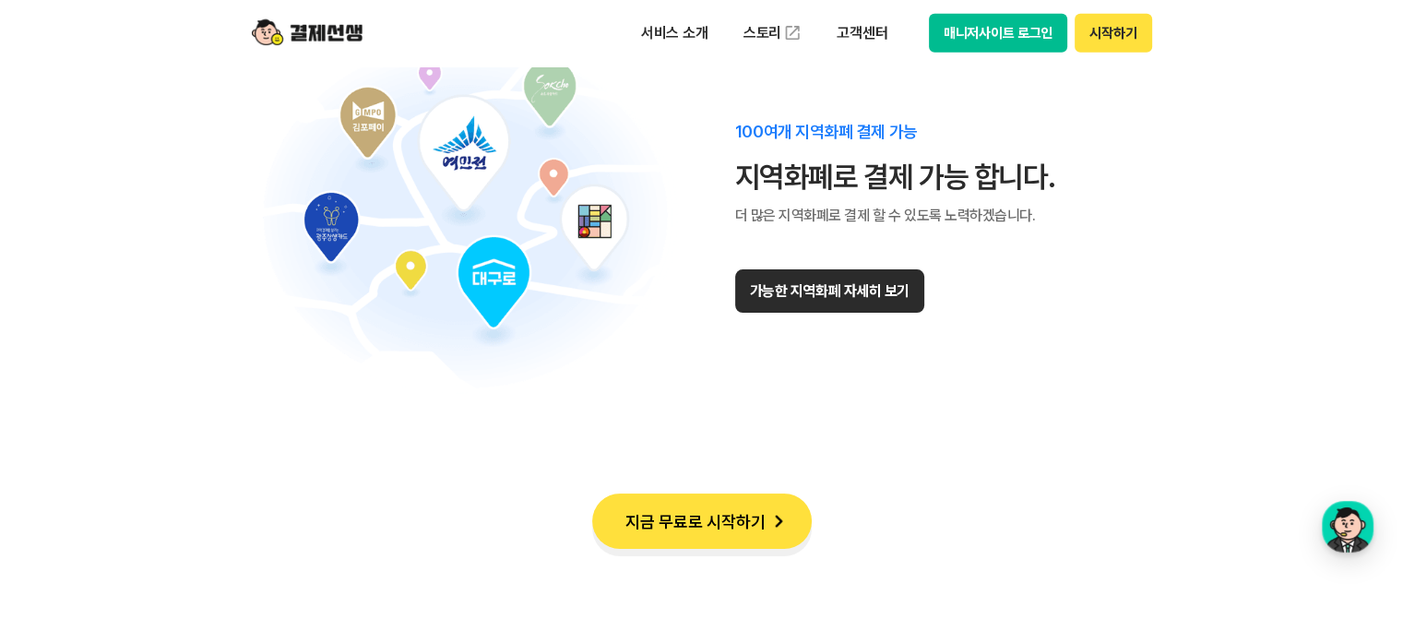
scroll to position [11527, 0]
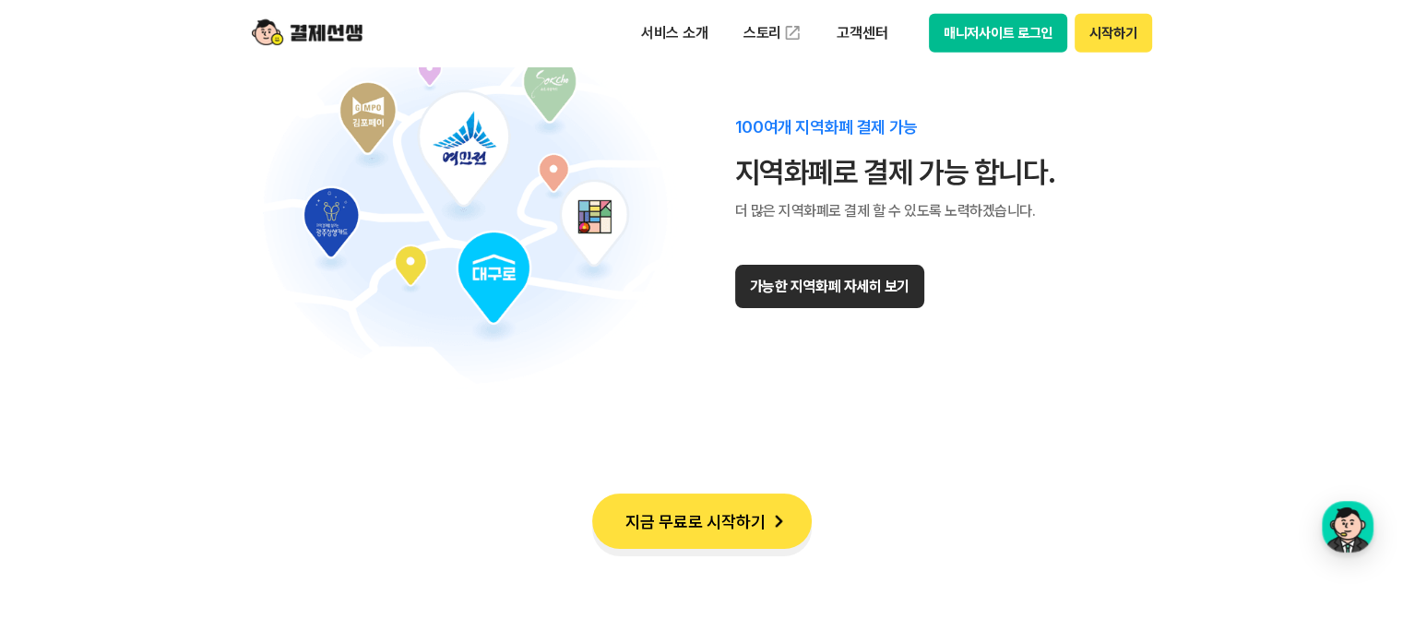
click at [811, 295] on button "가능한 지역화폐 자세히 보기" at bounding box center [829, 286] width 189 height 43
